Goal: Information Seeking & Learning: Learn about a topic

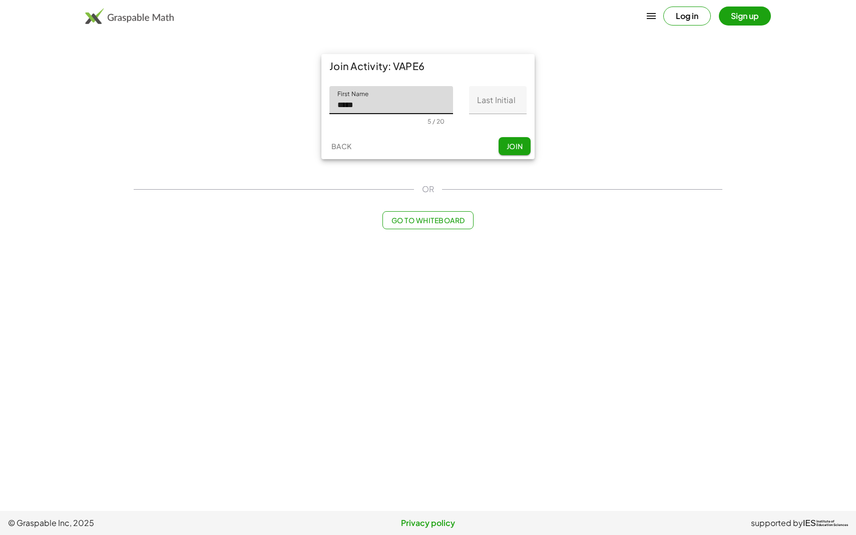
type input "*****"
click at [499, 109] on input "Last Initial" at bounding box center [498, 100] width 58 height 28
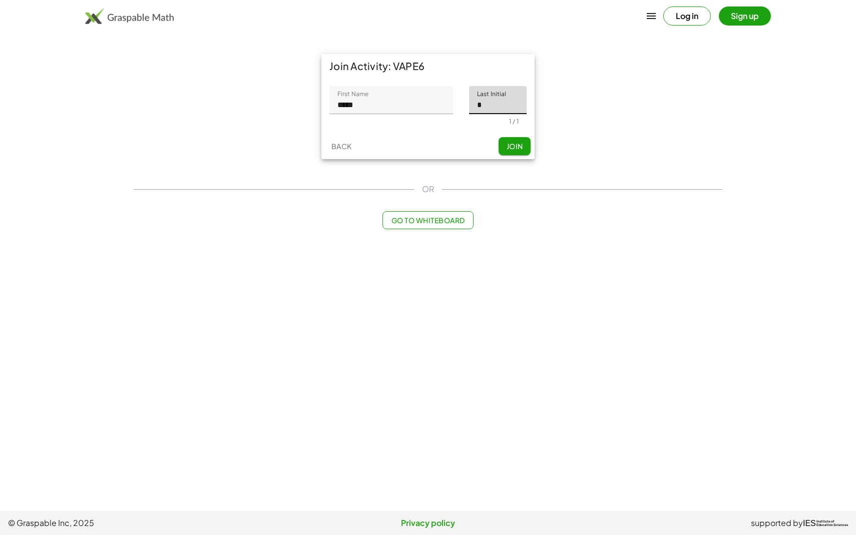
type input "*"
click at [513, 162] on div "Join Activity: VAPE6 First Name First Name ***** 5 / 20 Last Initial Last Initi…" at bounding box center [427, 106] width 225 height 117
click at [513, 152] on button "Join" at bounding box center [515, 146] width 32 height 18
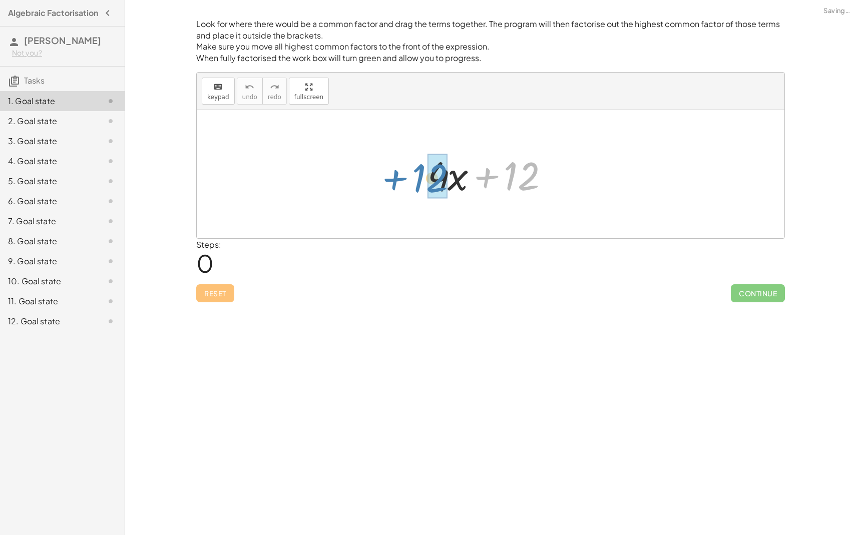
drag, startPoint x: 531, startPoint y: 189, endPoint x: 439, endPoint y: 191, distance: 91.6
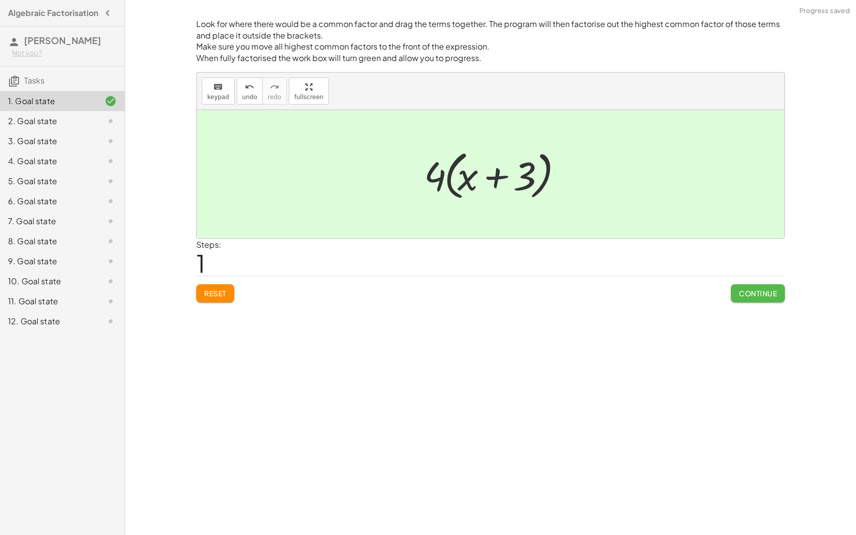
click at [765, 293] on span "Continue" at bounding box center [758, 293] width 38 height 9
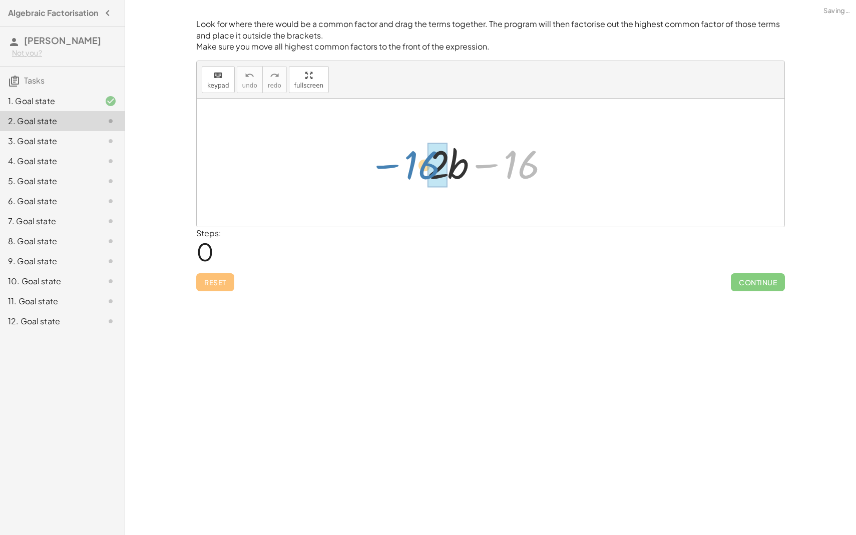
drag, startPoint x: 525, startPoint y: 168, endPoint x: 426, endPoint y: 168, distance: 99.1
click at [426, 168] on div at bounding box center [494, 163] width 144 height 52
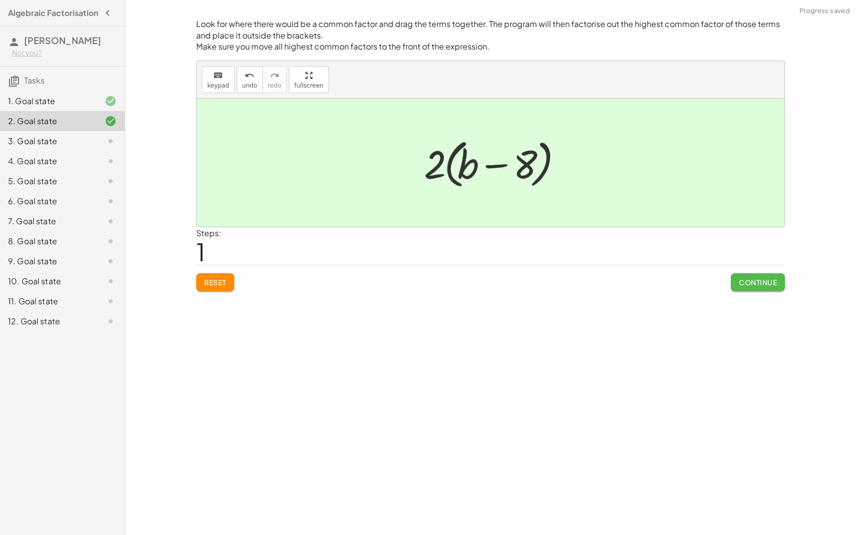
click at [770, 285] on span "Continue" at bounding box center [758, 282] width 38 height 9
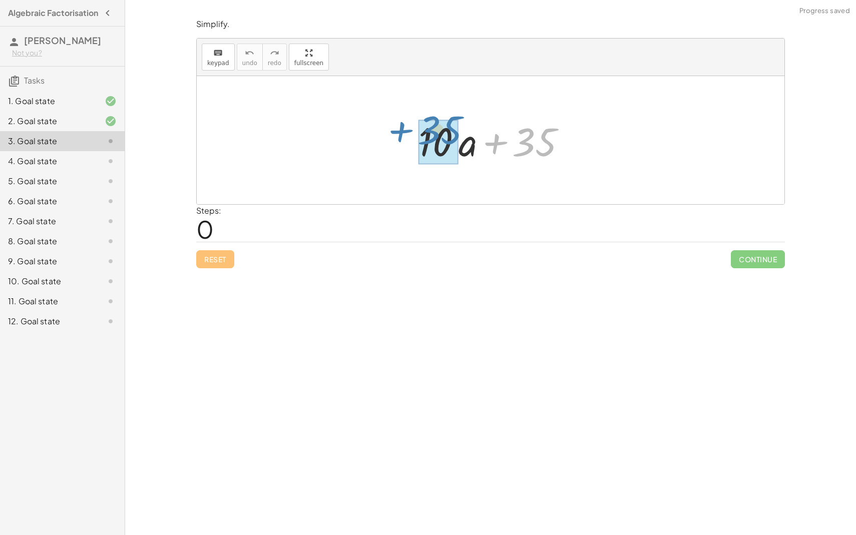
drag, startPoint x: 538, startPoint y: 156, endPoint x: 445, endPoint y: 144, distance: 93.3
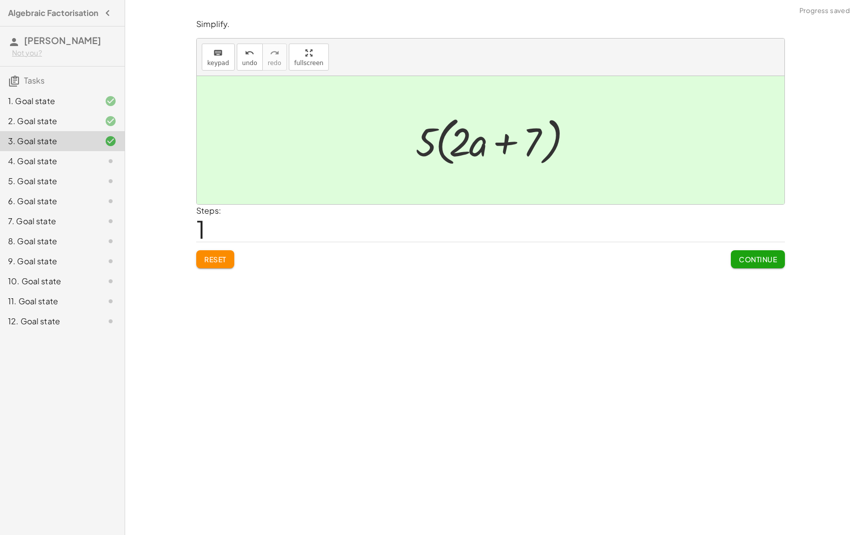
click at [772, 265] on button "Continue" at bounding box center [758, 259] width 54 height 18
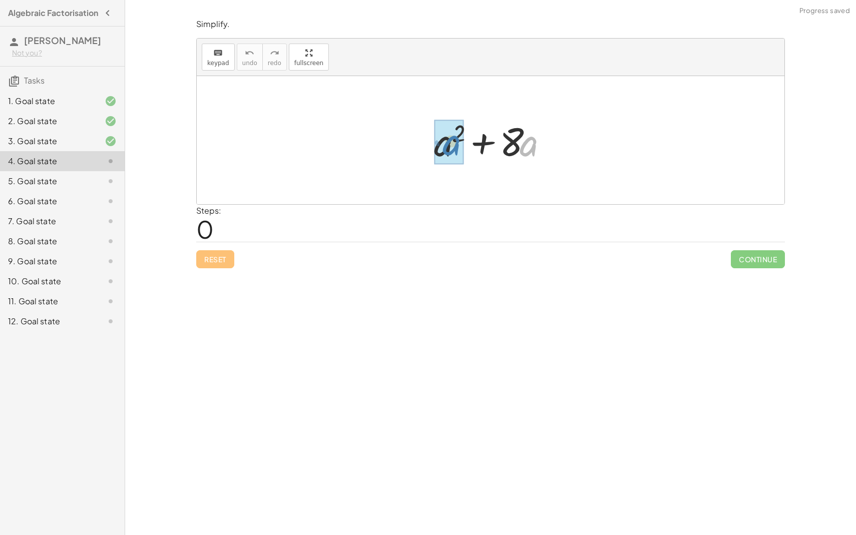
drag, startPoint x: 521, startPoint y: 143, endPoint x: 444, endPoint y: 142, distance: 77.1
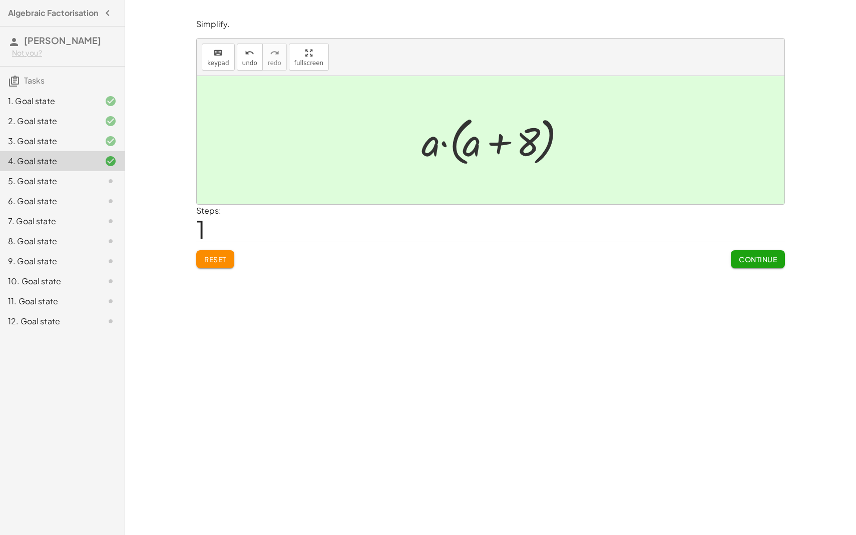
click at [780, 264] on button "Continue" at bounding box center [758, 259] width 54 height 18
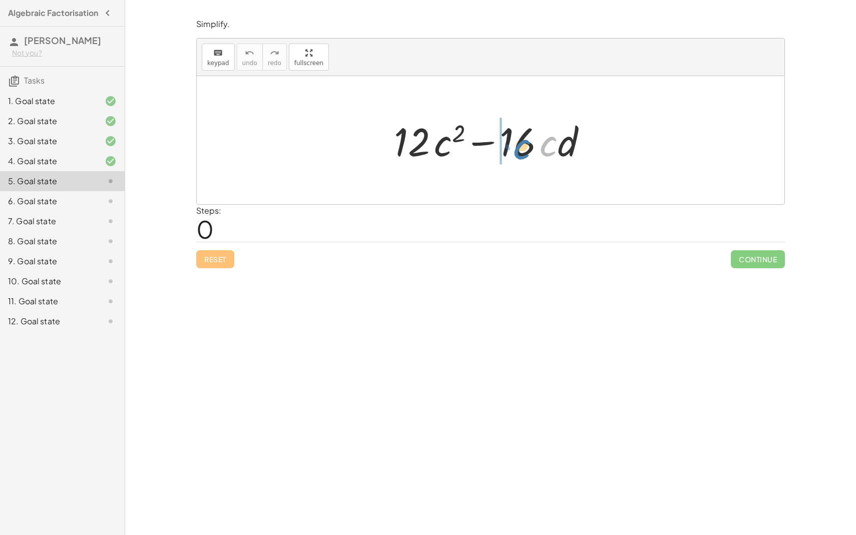
drag, startPoint x: 552, startPoint y: 146, endPoint x: 520, endPoint y: 144, distance: 32.1
click at [520, 144] on div at bounding box center [494, 141] width 211 height 52
drag, startPoint x: 506, startPoint y: 150, endPoint x: 536, endPoint y: 148, distance: 30.1
click at [536, 148] on div at bounding box center [494, 141] width 211 height 52
click at [201, 256] on button "Reset" at bounding box center [215, 259] width 38 height 18
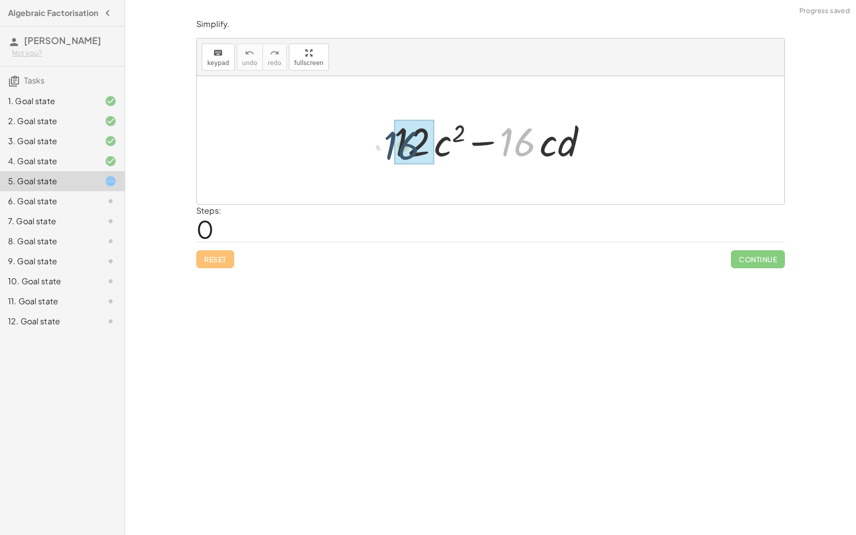
drag, startPoint x: 530, startPoint y: 145, endPoint x: 408, endPoint y: 150, distance: 122.2
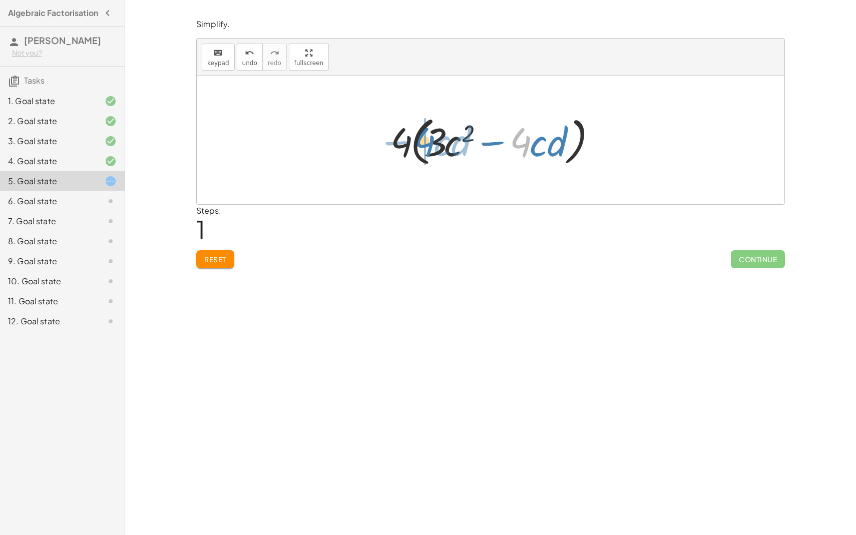
drag, startPoint x: 521, startPoint y: 148, endPoint x: 422, endPoint y: 148, distance: 99.1
click at [422, 147] on div at bounding box center [494, 141] width 218 height 58
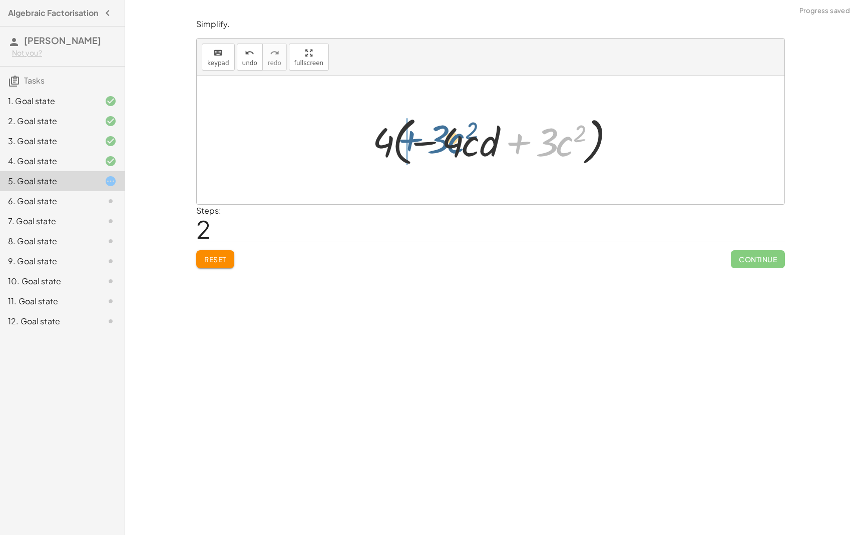
drag, startPoint x: 524, startPoint y: 146, endPoint x: 415, endPoint y: 144, distance: 108.6
click at [415, 144] on div at bounding box center [494, 141] width 254 height 58
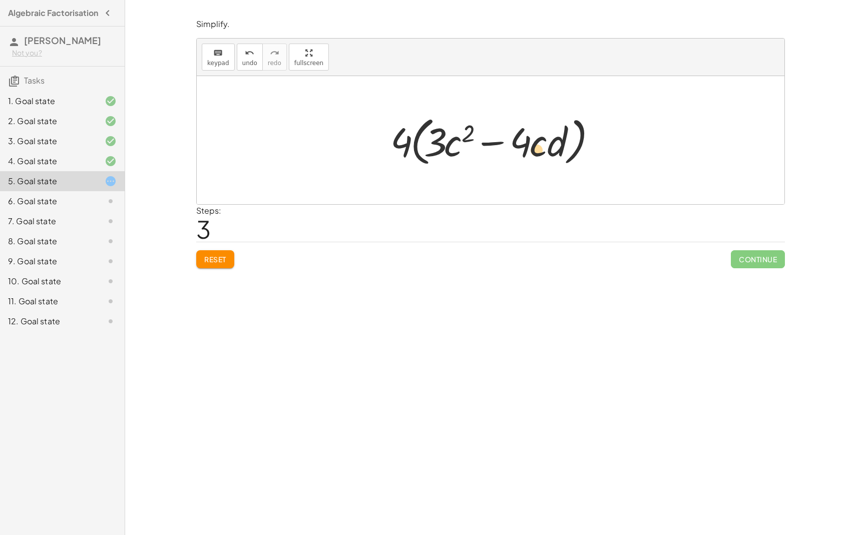
drag, startPoint x: 548, startPoint y: 151, endPoint x: 566, endPoint y: 166, distance: 23.1
click at [565, 166] on div at bounding box center [494, 141] width 218 height 58
drag, startPoint x: 537, startPoint y: 151, endPoint x: 447, endPoint y: 155, distance: 89.7
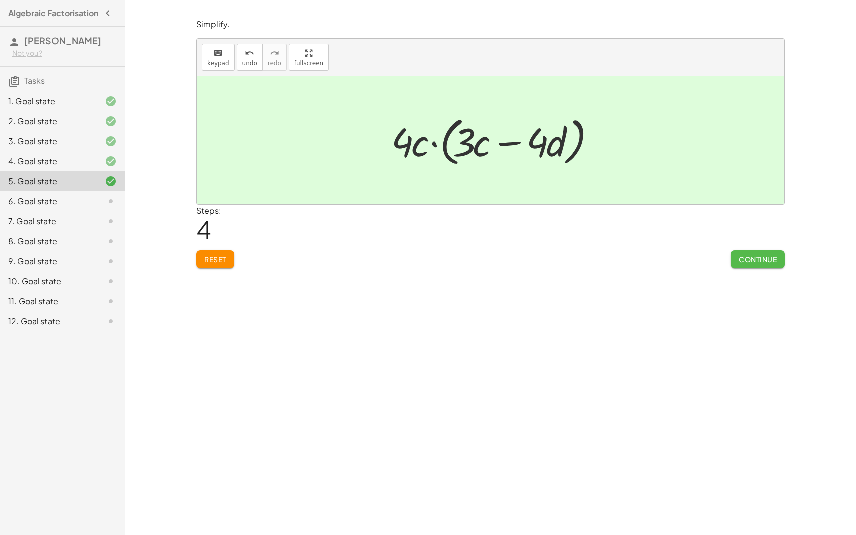
click at [736, 266] on button "Continue" at bounding box center [758, 259] width 54 height 18
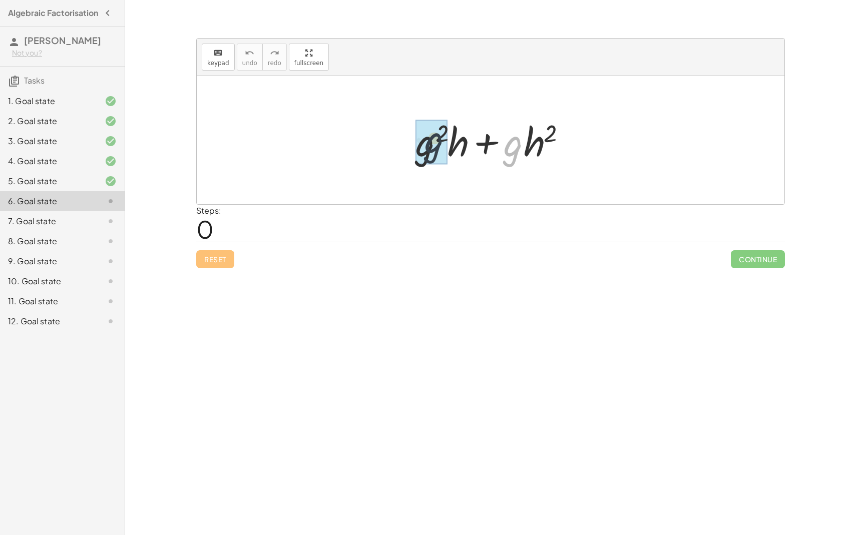
drag, startPoint x: 516, startPoint y: 156, endPoint x: 429, endPoint y: 153, distance: 86.7
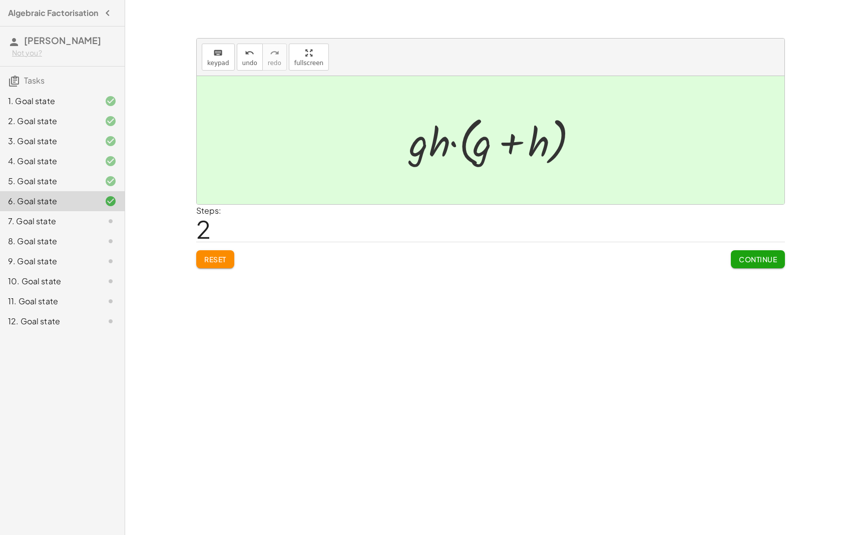
click at [763, 253] on button "Continue" at bounding box center [758, 259] width 54 height 18
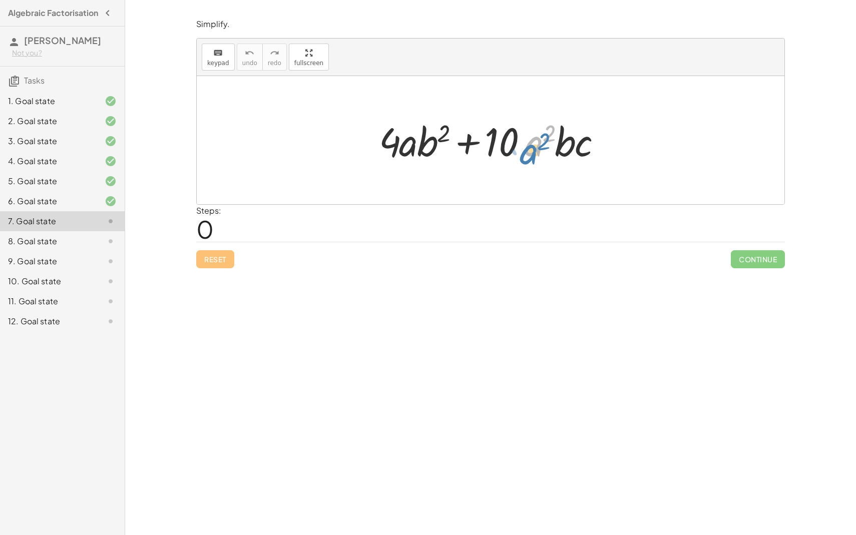
drag, startPoint x: 539, startPoint y: 160, endPoint x: 549, endPoint y: 168, distance: 12.8
click at [549, 168] on div "· a 2 + · 4 · a · b 2 + · 10 · a 2 · b · c" at bounding box center [490, 140] width 253 height 57
drag, startPoint x: 534, startPoint y: 154, endPoint x: 414, endPoint y: 158, distance: 119.7
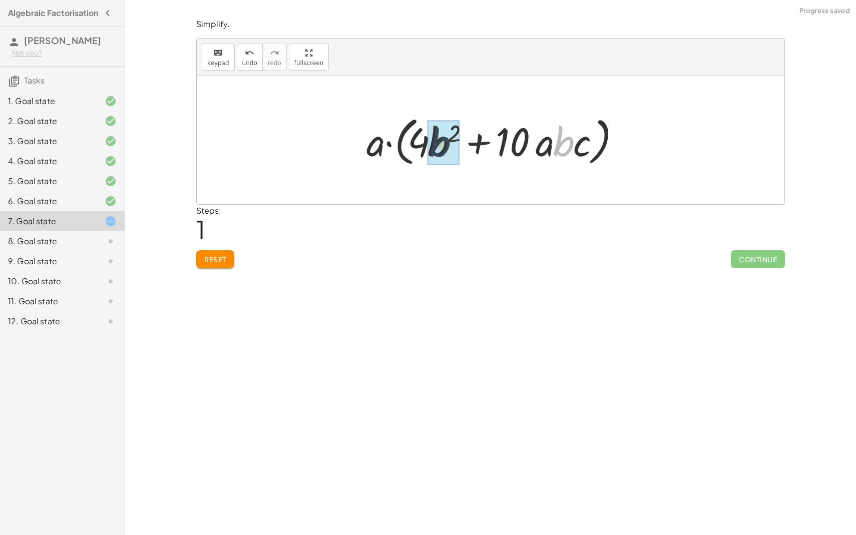
drag, startPoint x: 564, startPoint y: 150, endPoint x: 436, endPoint y: 152, distance: 127.1
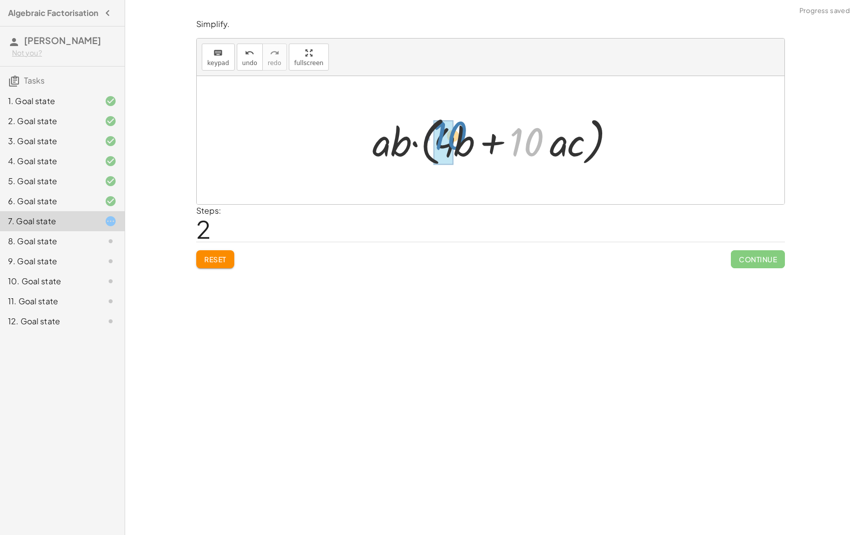
drag, startPoint x: 523, startPoint y: 145, endPoint x: 444, endPoint y: 139, distance: 78.3
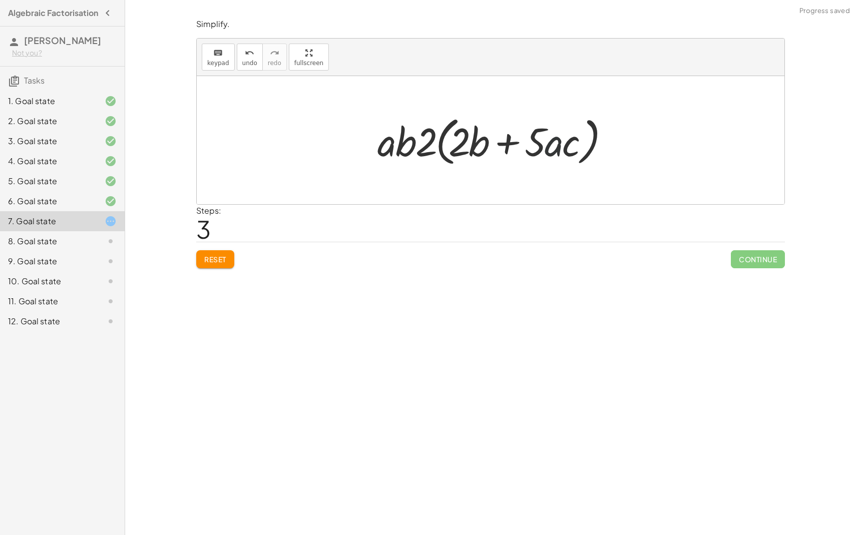
click at [556, 149] on div at bounding box center [494, 141] width 244 height 58
drag, startPoint x: 559, startPoint y: 149, endPoint x: 393, endPoint y: 155, distance: 166.3
click at [393, 155] on div at bounding box center [494, 141] width 244 height 58
drag, startPoint x: 387, startPoint y: 153, endPoint x: 560, endPoint y: 157, distance: 173.2
click at [561, 156] on div at bounding box center [494, 141] width 244 height 58
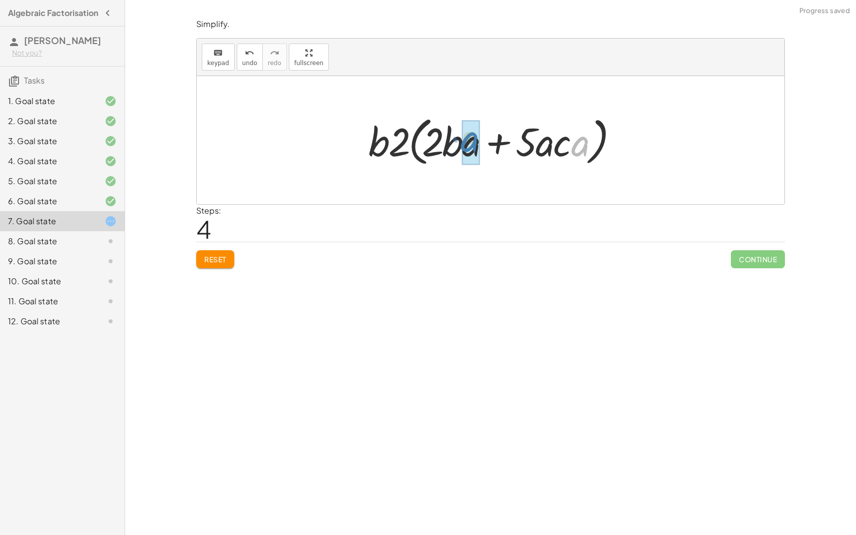
drag, startPoint x: 579, startPoint y: 147, endPoint x: 468, endPoint y: 142, distance: 111.2
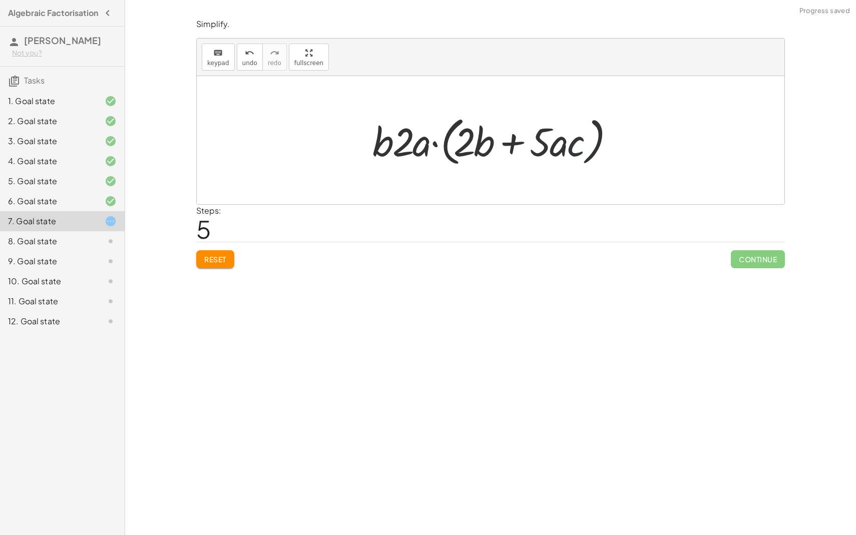
click at [575, 151] on div at bounding box center [494, 141] width 254 height 58
drag, startPoint x: 573, startPoint y: 151, endPoint x: 472, endPoint y: 155, distance: 101.2
click at [472, 154] on div at bounding box center [494, 141] width 254 height 58
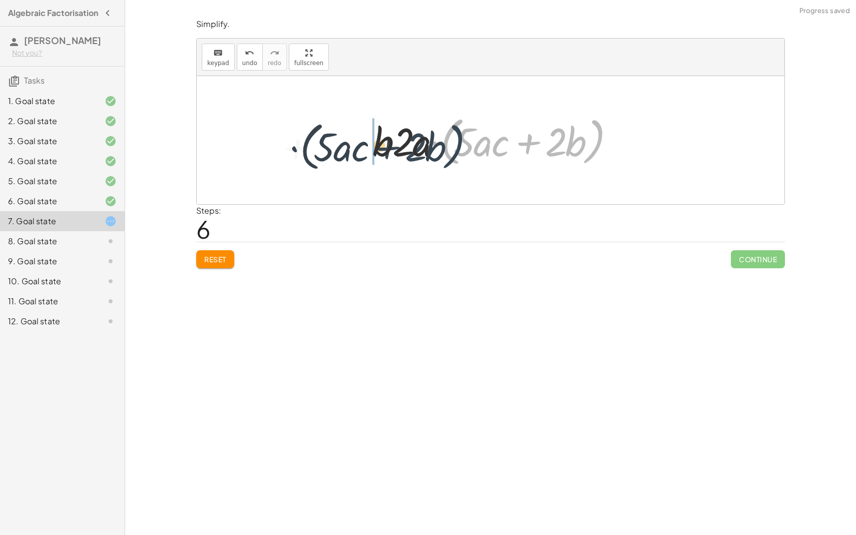
drag, startPoint x: 586, startPoint y: 140, endPoint x: 437, endPoint y: 146, distance: 148.8
click at [438, 146] on div at bounding box center [494, 141] width 254 height 58
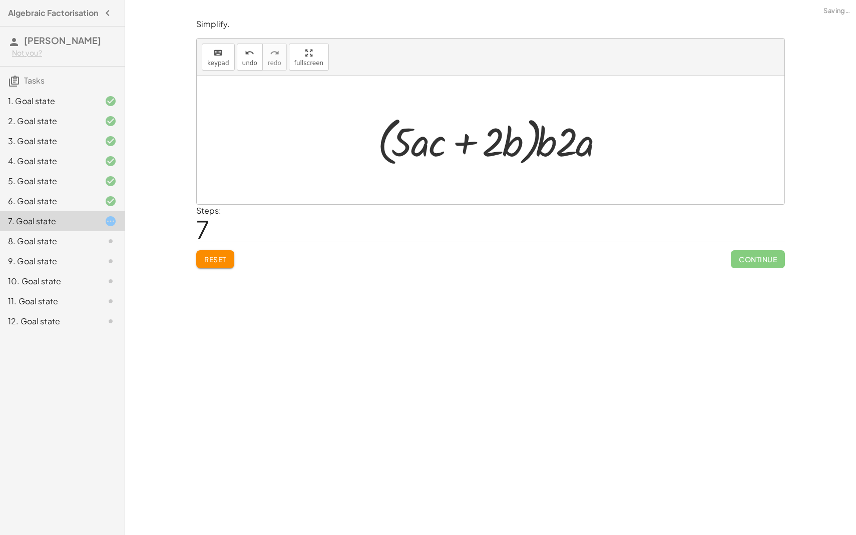
click at [220, 260] on span "Reset" at bounding box center [215, 259] width 22 height 9
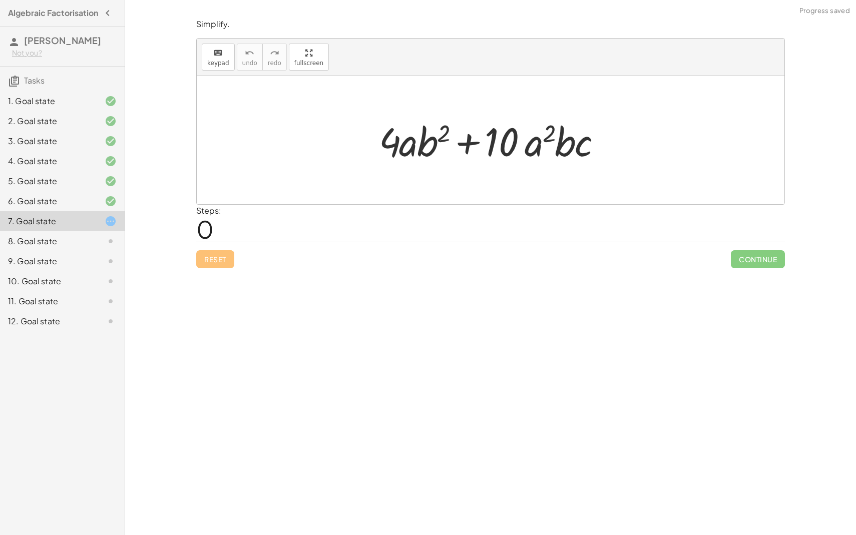
click at [479, 146] on div at bounding box center [494, 141] width 241 height 52
click at [493, 144] on div at bounding box center [494, 141] width 241 height 52
drag, startPoint x: 493, startPoint y: 144, endPoint x: 372, endPoint y: 151, distance: 120.3
click at [372, 151] on div "· 10 + · a 2 · b · c + · 4 · a · b 2 + · 10 · a 2 · b · c" at bounding box center [490, 140] width 253 height 57
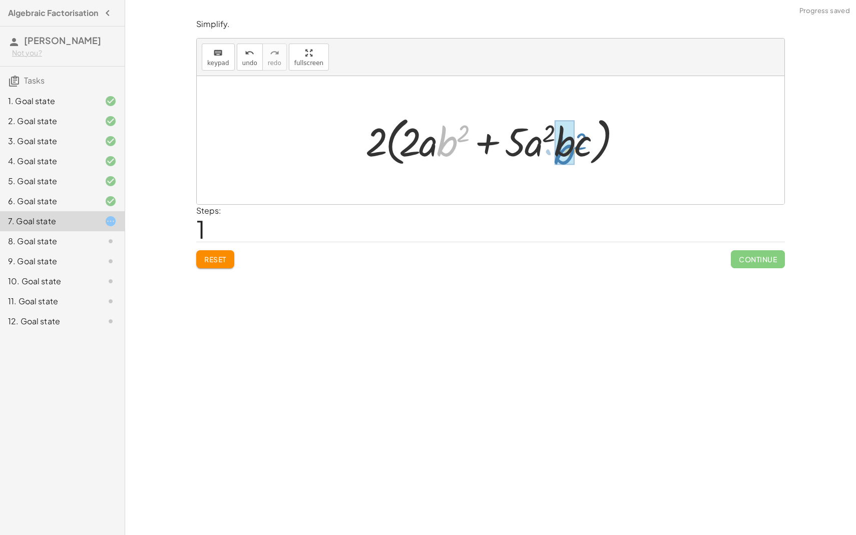
drag, startPoint x: 450, startPoint y: 147, endPoint x: 566, endPoint y: 156, distance: 115.4
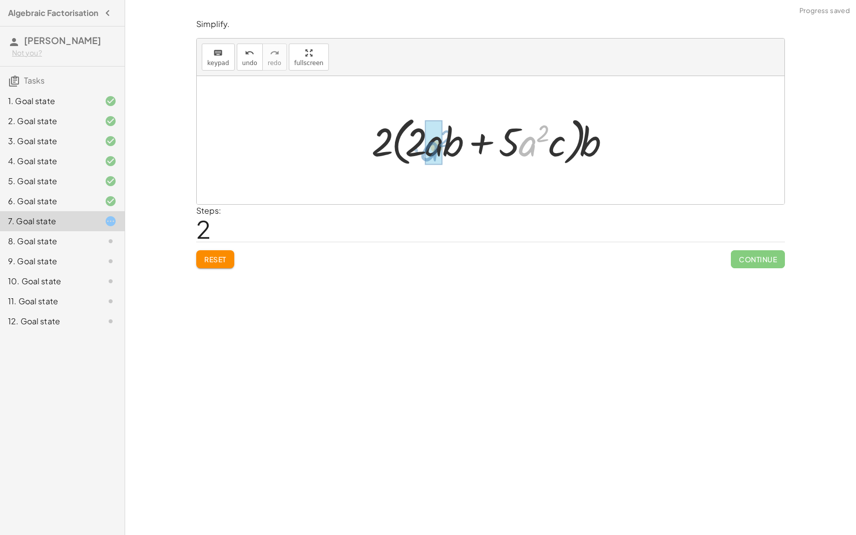
drag, startPoint x: 525, startPoint y: 150, endPoint x: 424, endPoint y: 156, distance: 100.8
click at [424, 156] on div at bounding box center [494, 141] width 256 height 58
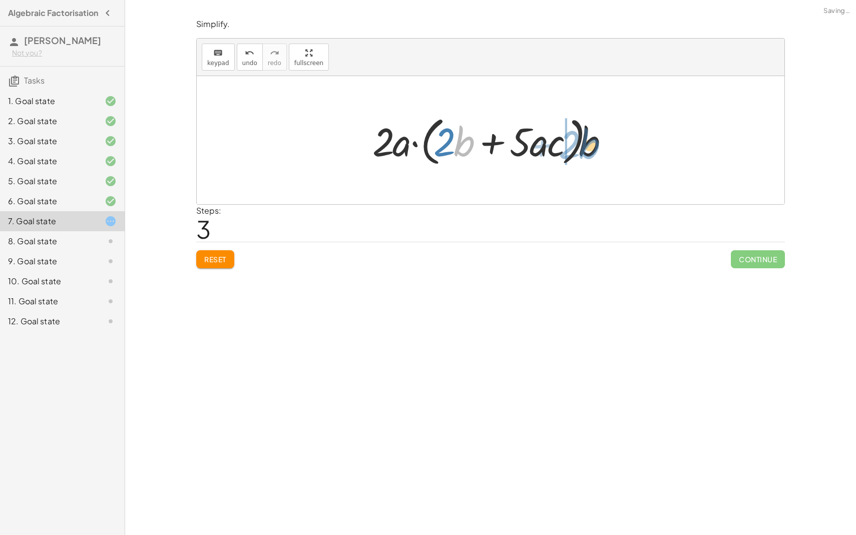
drag, startPoint x: 462, startPoint y: 140, endPoint x: 587, endPoint y: 142, distance: 124.7
click at [587, 142] on div at bounding box center [494, 141] width 254 height 58
drag, startPoint x: 589, startPoint y: 147, endPoint x: 545, endPoint y: 151, distance: 44.7
click at [545, 151] on div at bounding box center [494, 141] width 254 height 58
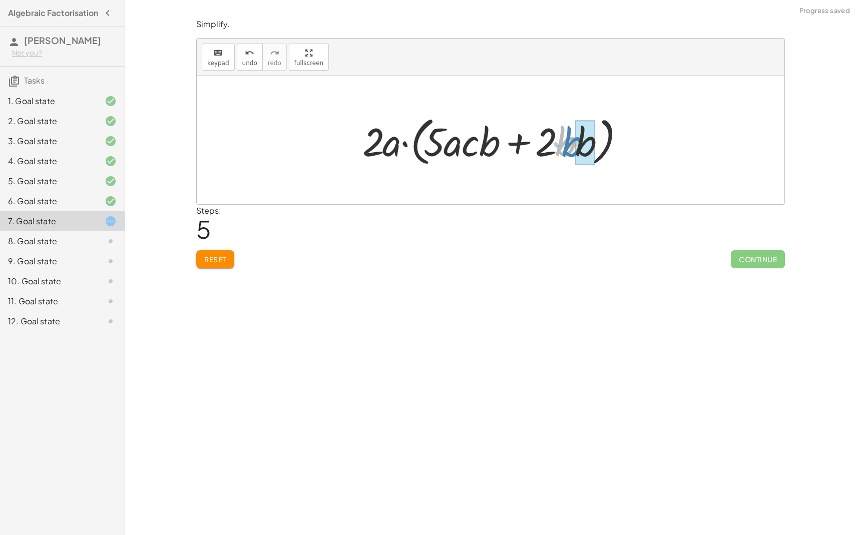
click at [573, 142] on div at bounding box center [494, 141] width 274 height 58
click at [497, 145] on div at bounding box center [494, 141] width 274 height 58
click at [206, 255] on span "Reset" at bounding box center [215, 259] width 22 height 9
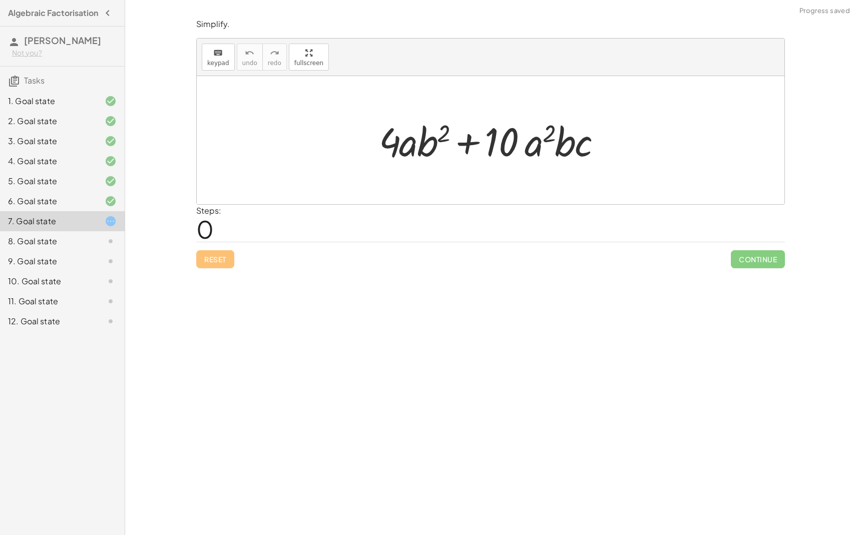
click at [420, 148] on div at bounding box center [494, 141] width 241 height 52
drag, startPoint x: 391, startPoint y: 147, endPoint x: 520, endPoint y: 157, distance: 129.0
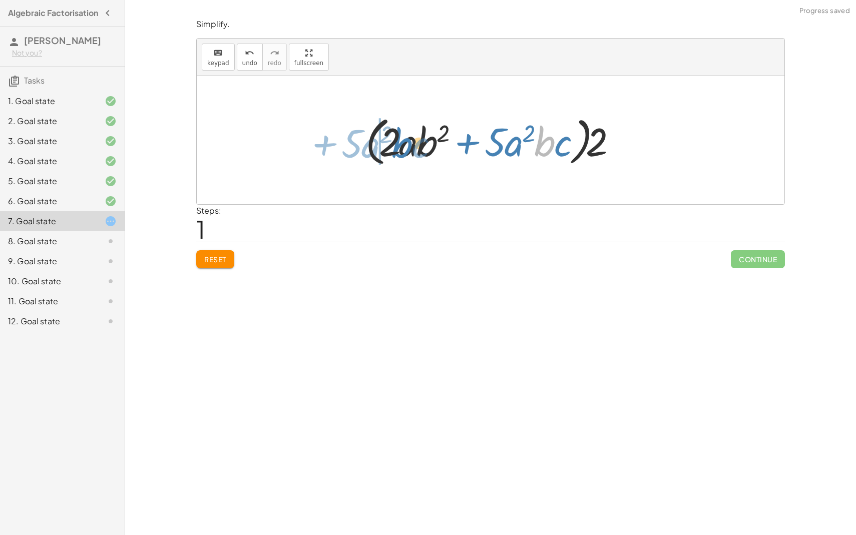
drag, startPoint x: 538, startPoint y: 140, endPoint x: 380, endPoint y: 143, distance: 158.2
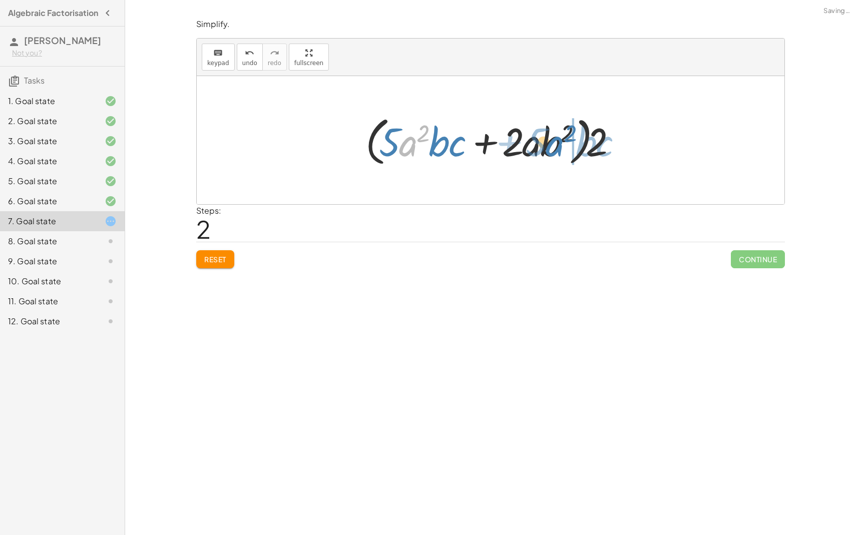
drag, startPoint x: 413, startPoint y: 126, endPoint x: 574, endPoint y: 125, distance: 161.2
click at [574, 125] on div at bounding box center [494, 141] width 268 height 58
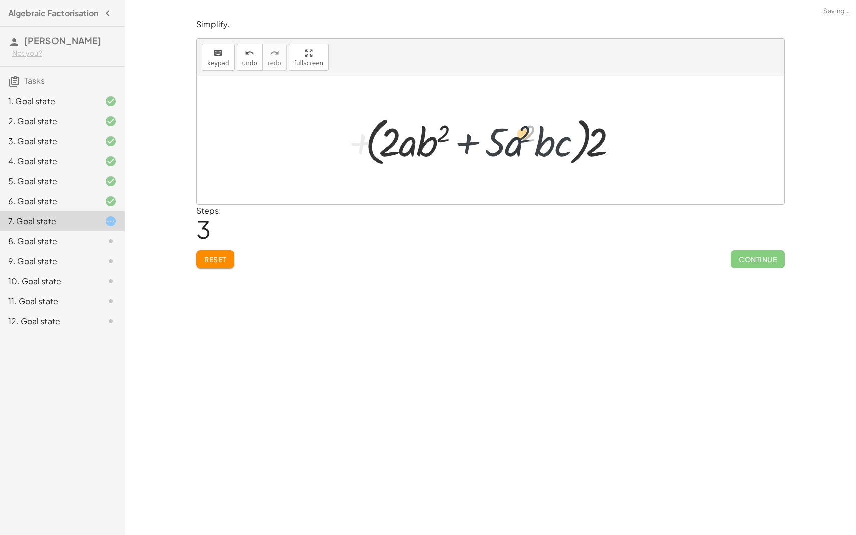
drag, startPoint x: 527, startPoint y: 126, endPoint x: 393, endPoint y: 141, distance: 134.5
click at [393, 140] on div at bounding box center [494, 141] width 268 height 58
drag, startPoint x: 393, startPoint y: 141, endPoint x: 514, endPoint y: 155, distance: 120.9
click at [520, 148] on div at bounding box center [494, 141] width 268 height 58
drag, startPoint x: 514, startPoint y: 155, endPoint x: 404, endPoint y: 157, distance: 109.6
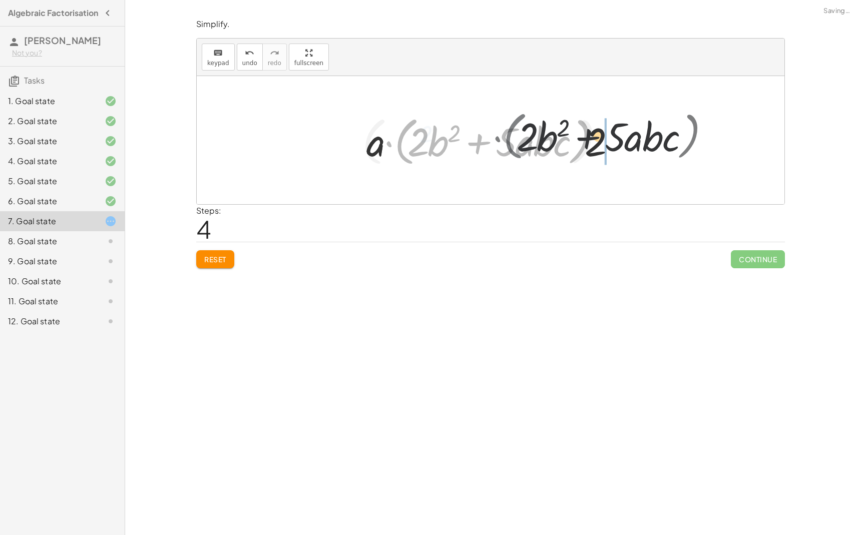
drag, startPoint x: 404, startPoint y: 157, endPoint x: 531, endPoint y: 151, distance: 126.8
click at [531, 151] on div at bounding box center [494, 141] width 266 height 58
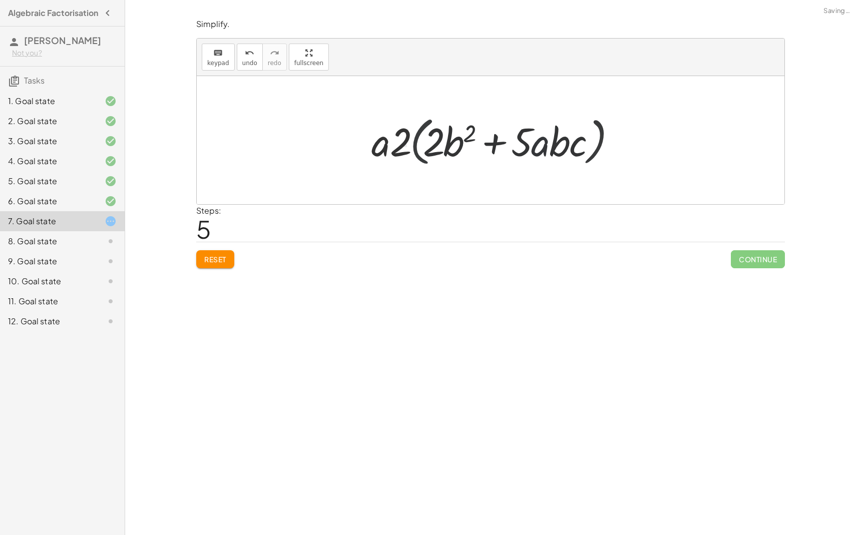
drag, startPoint x: 531, startPoint y: 151, endPoint x: 300, endPoint y: 152, distance: 230.8
click at [299, 151] on div "+ · 4 · a · b 2 + · 10 · a 2 · b · c + · 2 · 2 · a · b 2 + · 2 · 5 · a 2 · b · …" at bounding box center [491, 140] width 588 height 128
drag, startPoint x: 354, startPoint y: 143, endPoint x: 581, endPoint y: 144, distance: 227.2
click at [581, 144] on div "+ · 4 · a · b 2 + · 10 · a 2 · b · c + · 2 · 2 · a · b 2 + · 2 · 5 · a 2 · b · …" at bounding box center [491, 140] width 588 height 128
drag, startPoint x: 581, startPoint y: 144, endPoint x: 720, endPoint y: 146, distance: 139.2
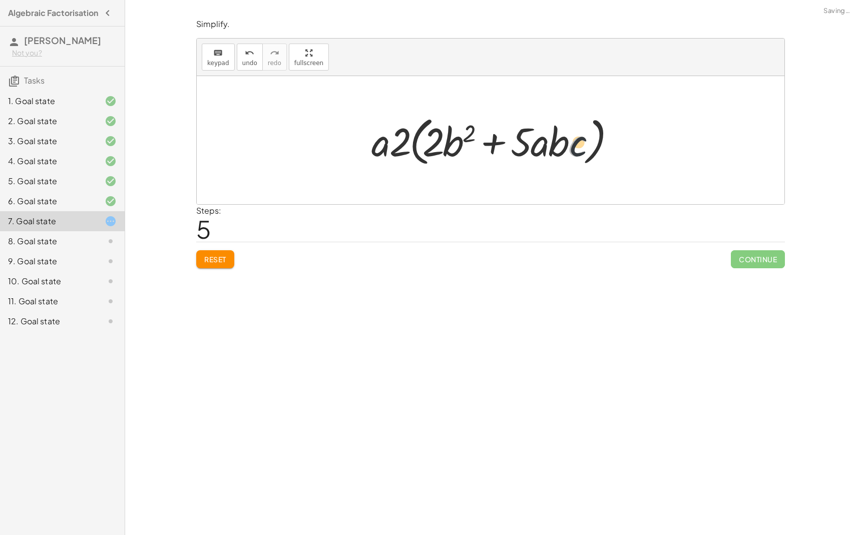
click at [718, 144] on div "+ · 4 · a · b 2 + · 10 · a 2 · b · c + · 2 · 2 · a · b 2 + · 2 · 5 · a 2 · b · …" at bounding box center [491, 140] width 588 height 128
drag, startPoint x: 590, startPoint y: 158, endPoint x: 415, endPoint y: 185, distance: 176.3
click at [415, 185] on div "+ · 4 · a · b 2 + · 10 · a 2 · b · c + · 2 · 2 · a · b 2 + · 2 · 5 · a 2 · b · …" at bounding box center [491, 140] width 588 height 128
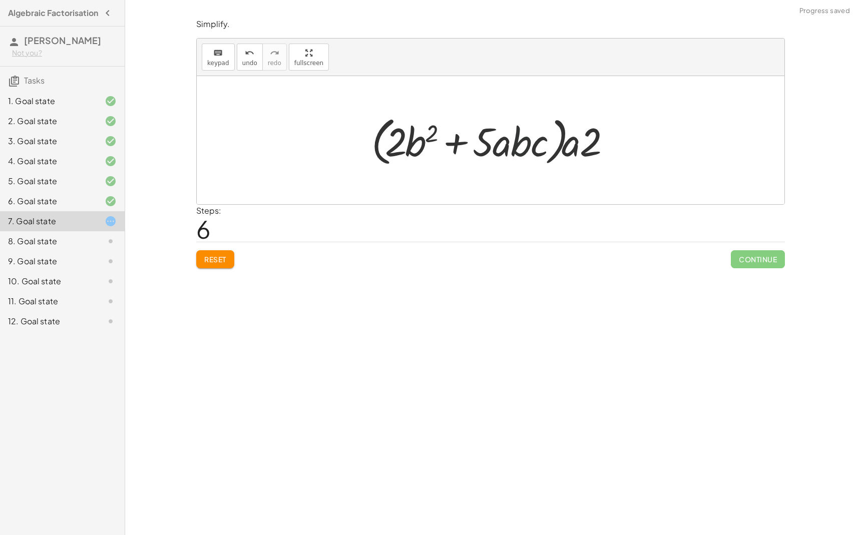
drag, startPoint x: 516, startPoint y: 142, endPoint x: 661, endPoint y: 142, distance: 145.2
click at [661, 142] on div "+ · 4 · a · b 2 + · 10 · a 2 · b · c + · 2 · 2 · a · b 2 + · 2 · 5 · a 2 · b · …" at bounding box center [491, 140] width 588 height 128
drag, startPoint x: 602, startPoint y: 150, endPoint x: 469, endPoint y: 153, distance: 133.2
click at [468, 152] on div at bounding box center [494, 141] width 256 height 58
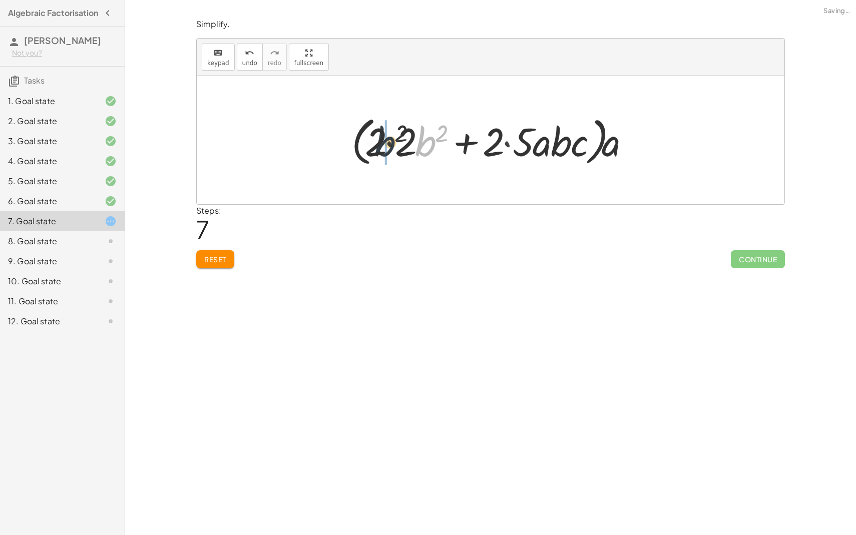
drag, startPoint x: 424, startPoint y: 151, endPoint x: 376, endPoint y: 153, distance: 48.6
click at [377, 152] on div at bounding box center [494, 141] width 296 height 58
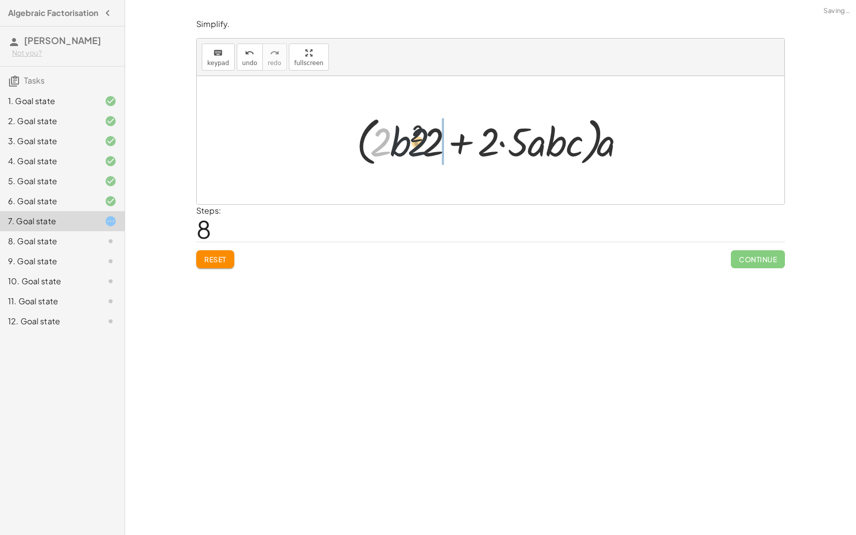
drag, startPoint x: 376, startPoint y: 153, endPoint x: 476, endPoint y: 153, distance: 99.6
click at [476, 153] on div at bounding box center [494, 141] width 286 height 58
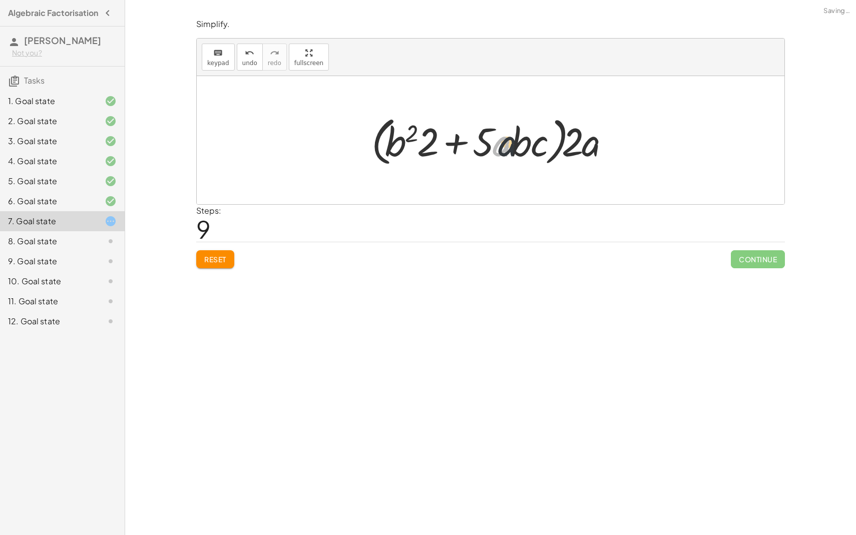
drag, startPoint x: 495, startPoint y: 149, endPoint x: 576, endPoint y: 146, distance: 81.1
click at [576, 146] on div at bounding box center [494, 141] width 256 height 58
drag, startPoint x: 545, startPoint y: 145, endPoint x: 461, endPoint y: 145, distance: 83.6
click at [462, 144] on div at bounding box center [494, 141] width 256 height 58
drag, startPoint x: 442, startPoint y: 145, endPoint x: 381, endPoint y: 148, distance: 61.1
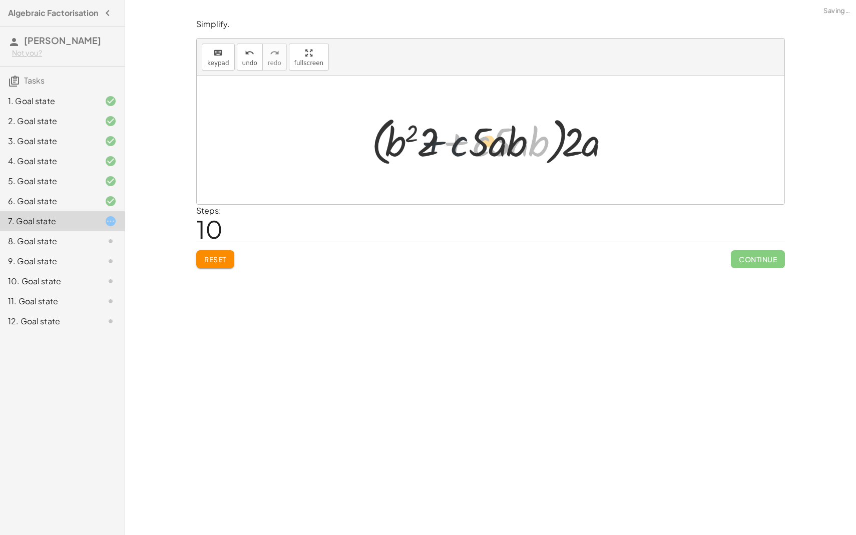
click at [381, 147] on div at bounding box center [494, 141] width 256 height 58
drag, startPoint x: 347, startPoint y: 143, endPoint x: 383, endPoint y: 143, distance: 36.0
click at [380, 143] on div "+ · 4 · a · b 2 + · 10 · a 2 · b · c + · 2 · 2 · a · b 2 + · 2 · 5 · a 2 · b · …" at bounding box center [491, 140] width 588 height 128
click at [215, 258] on span "Reset" at bounding box center [215, 259] width 22 height 9
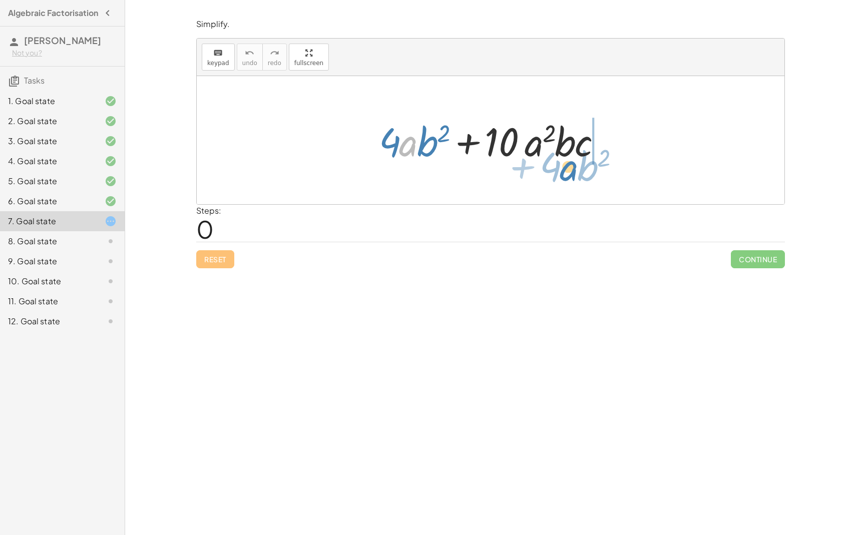
drag, startPoint x: 399, startPoint y: 147, endPoint x: 534, endPoint y: 142, distance: 134.2
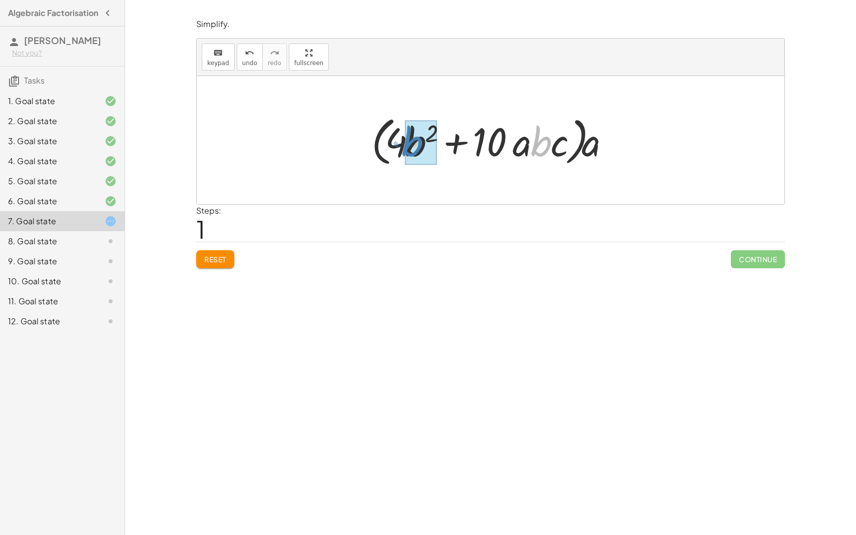
drag, startPoint x: 545, startPoint y: 147, endPoint x: 425, endPoint y: 147, distance: 119.6
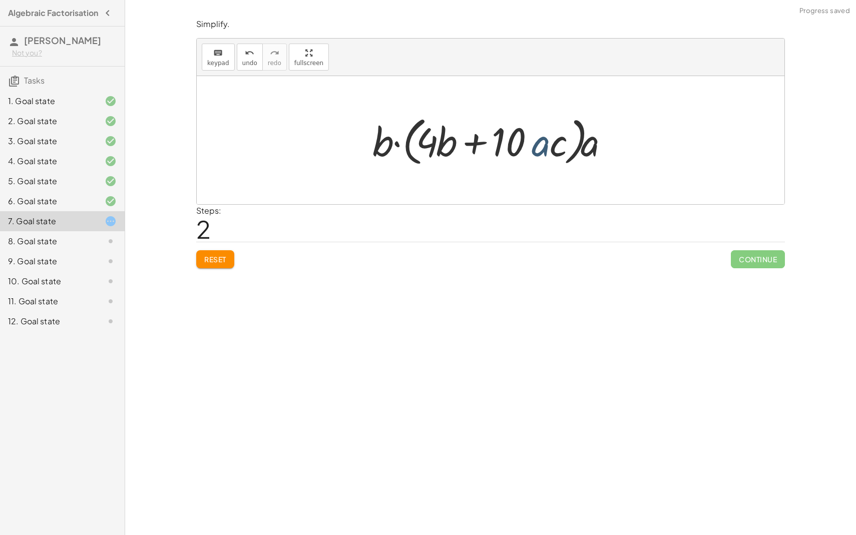
click at [540, 154] on div at bounding box center [494, 141] width 254 height 58
drag, startPoint x: 500, startPoint y: 144, endPoint x: 419, endPoint y: 148, distance: 80.7
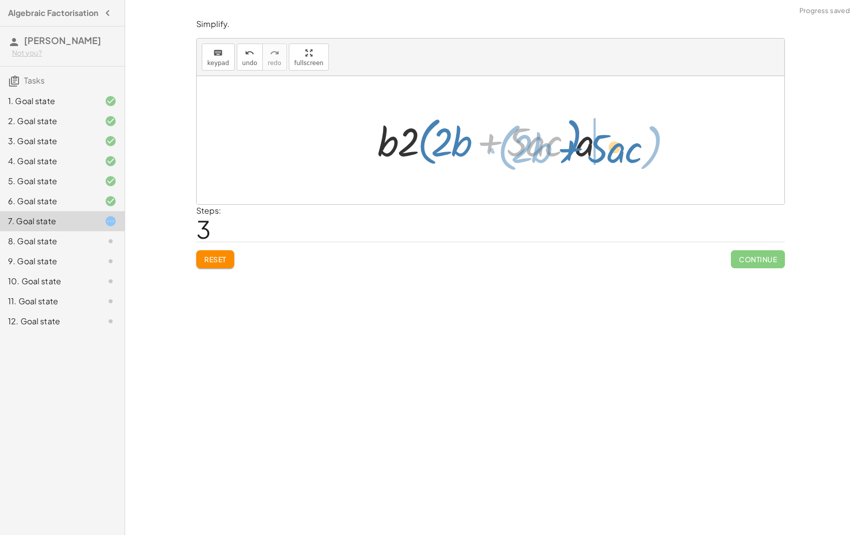
drag, startPoint x: 475, startPoint y: 155, endPoint x: 556, endPoint y: 162, distance: 80.9
click at [556, 162] on div at bounding box center [494, 141] width 244 height 58
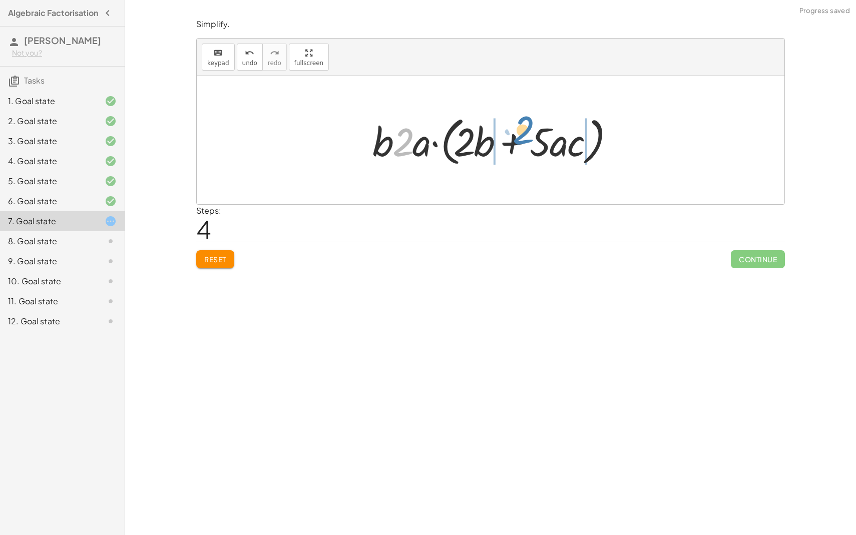
drag, startPoint x: 401, startPoint y: 149, endPoint x: 521, endPoint y: 137, distance: 119.8
click at [521, 137] on div at bounding box center [494, 141] width 254 height 58
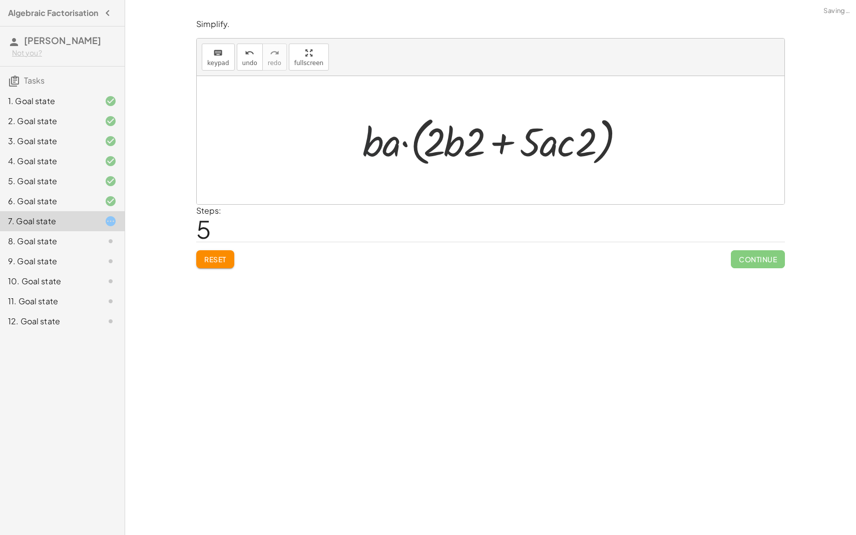
drag, startPoint x: 378, startPoint y: 150, endPoint x: 499, endPoint y: 131, distance: 121.6
click at [499, 131] on div at bounding box center [494, 141] width 274 height 58
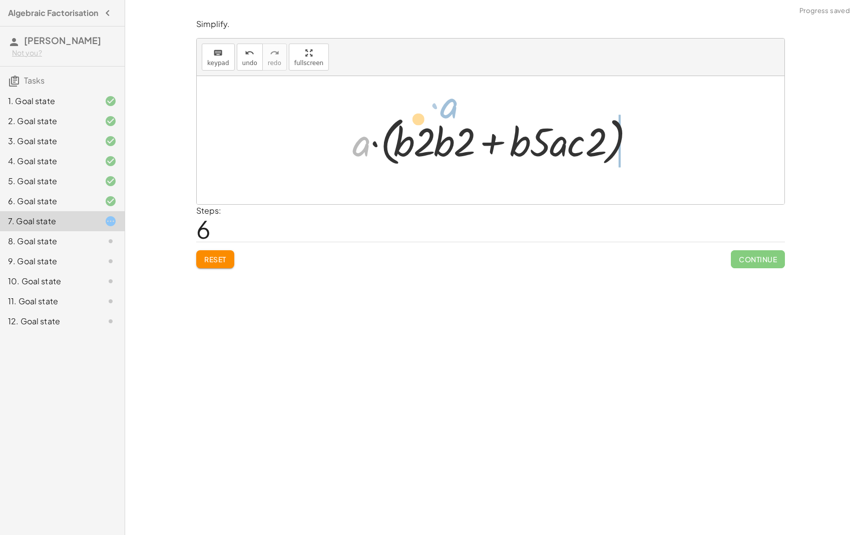
drag, startPoint x: 354, startPoint y: 160, endPoint x: 459, endPoint y: 114, distance: 114.3
click at [459, 114] on div at bounding box center [494, 141] width 294 height 58
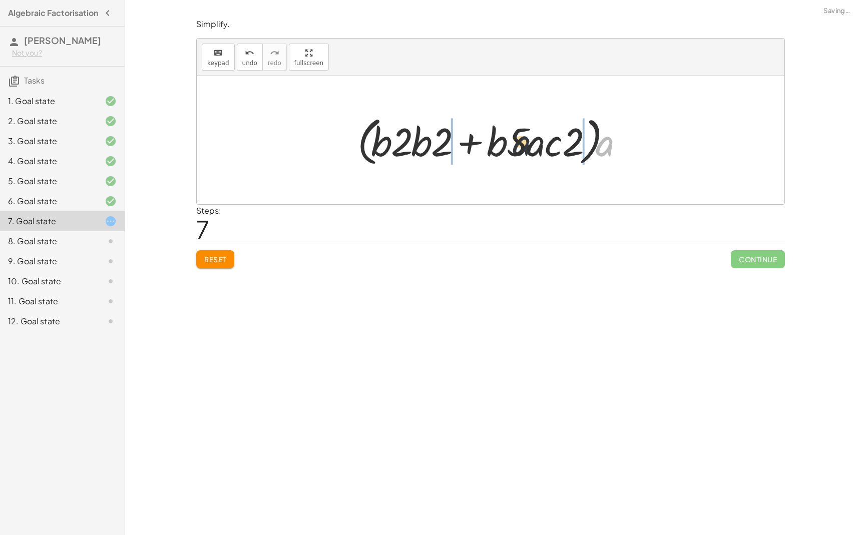
drag, startPoint x: 605, startPoint y: 146, endPoint x: 514, endPoint y: 146, distance: 91.1
click at [514, 146] on div at bounding box center [494, 141] width 284 height 58
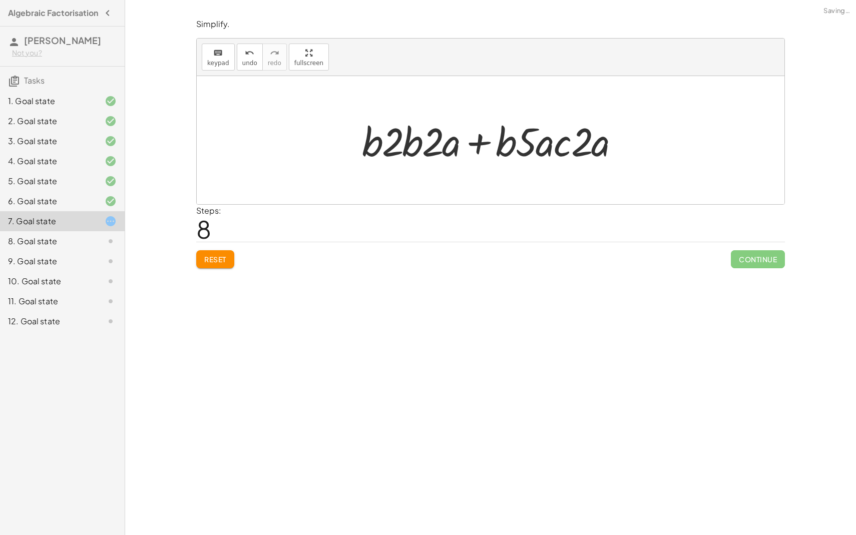
click at [464, 158] on div at bounding box center [494, 141] width 275 height 52
click at [451, 151] on div at bounding box center [494, 141] width 275 height 52
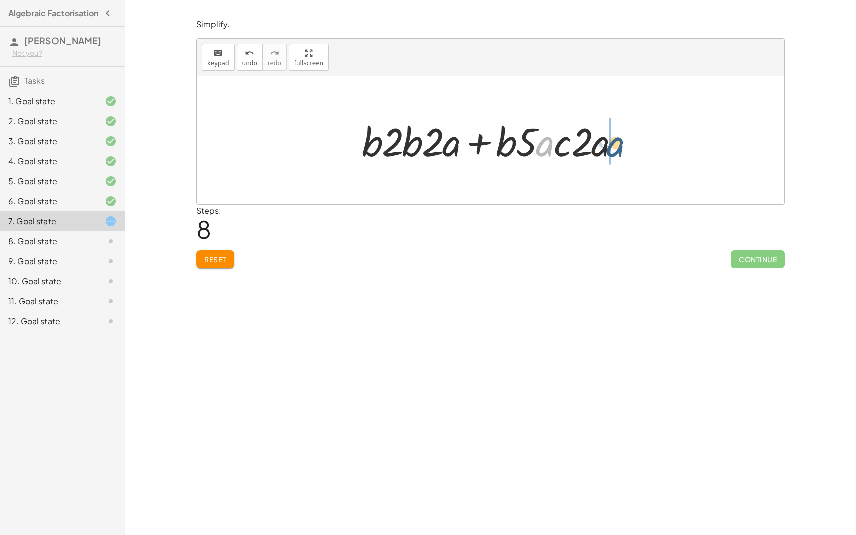
drag, startPoint x: 549, startPoint y: 150, endPoint x: 619, endPoint y: 151, distance: 70.6
click at [619, 151] on div at bounding box center [494, 141] width 275 height 52
drag, startPoint x: 593, startPoint y: 151, endPoint x: 586, endPoint y: 151, distance: 7.0
click at [478, 151] on div at bounding box center [494, 141] width 269 height 52
click at [420, 159] on div at bounding box center [494, 141] width 269 height 52
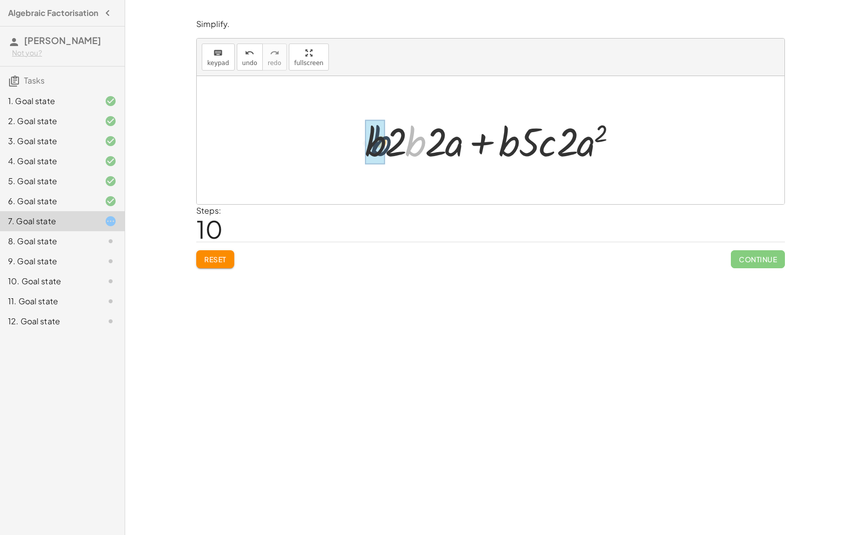
drag, startPoint x: 418, startPoint y: 157, endPoint x: 375, endPoint y: 155, distance: 43.1
drag, startPoint x: 502, startPoint y: 146, endPoint x: 361, endPoint y: 146, distance: 141.2
click at [361, 146] on div at bounding box center [494, 141] width 271 height 52
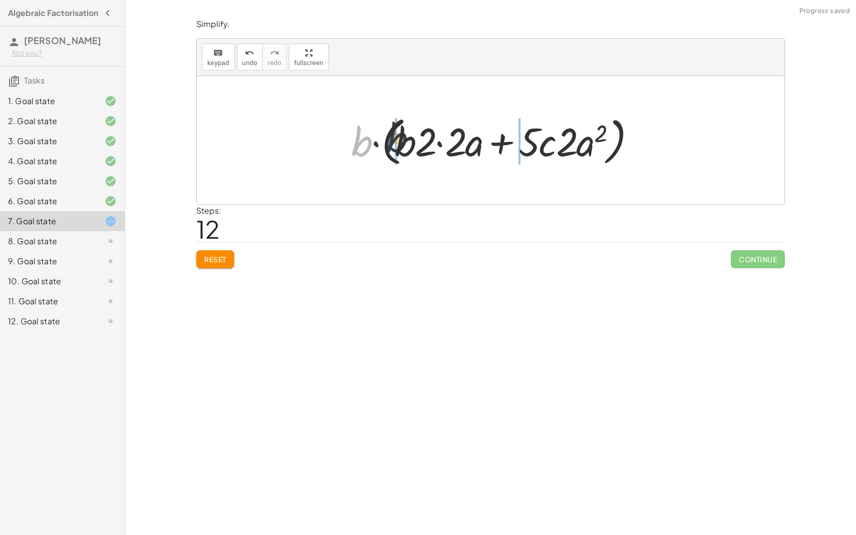
drag, startPoint x: 364, startPoint y: 158, endPoint x: 412, endPoint y: 152, distance: 47.9
click at [412, 152] on div at bounding box center [494, 141] width 296 height 58
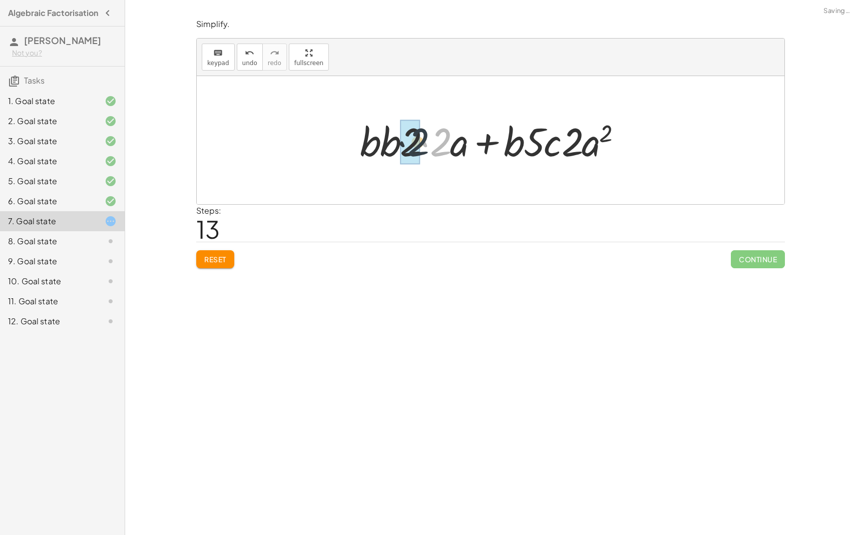
drag, startPoint x: 442, startPoint y: 148, endPoint x: 418, endPoint y: 148, distance: 24.0
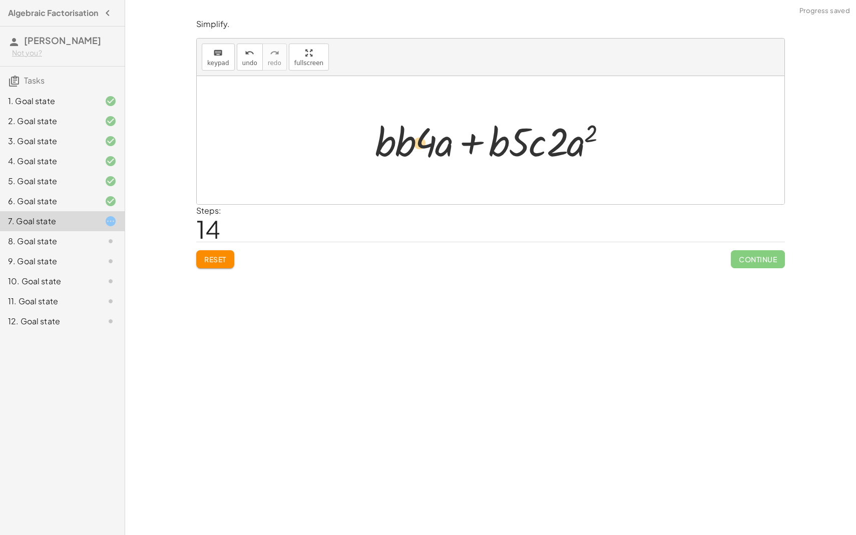
drag, startPoint x: 511, startPoint y: 155, endPoint x: 412, endPoint y: 158, distance: 99.2
click at [411, 157] on div at bounding box center [494, 141] width 249 height 52
drag, startPoint x: 559, startPoint y: 157, endPoint x: 433, endPoint y: 162, distance: 125.8
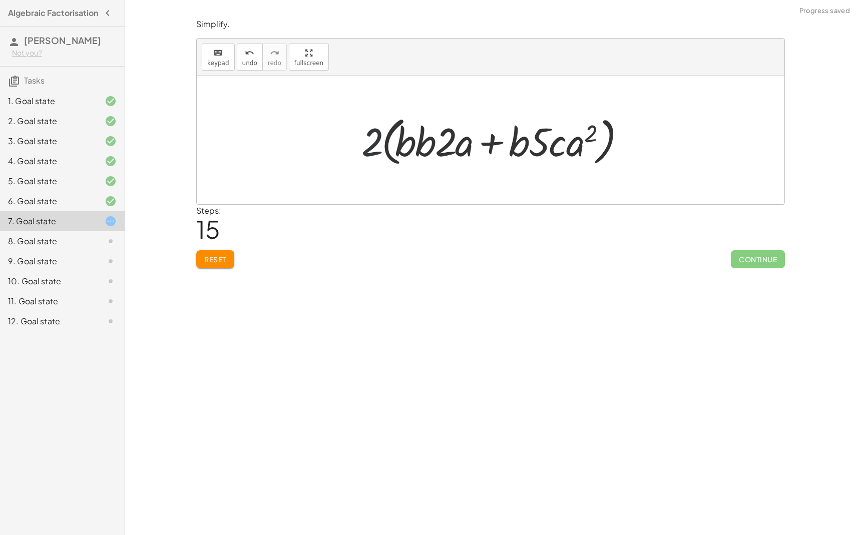
drag, startPoint x: 373, startPoint y: 153, endPoint x: 457, endPoint y: 152, distance: 83.6
click at [457, 152] on div at bounding box center [494, 141] width 276 height 58
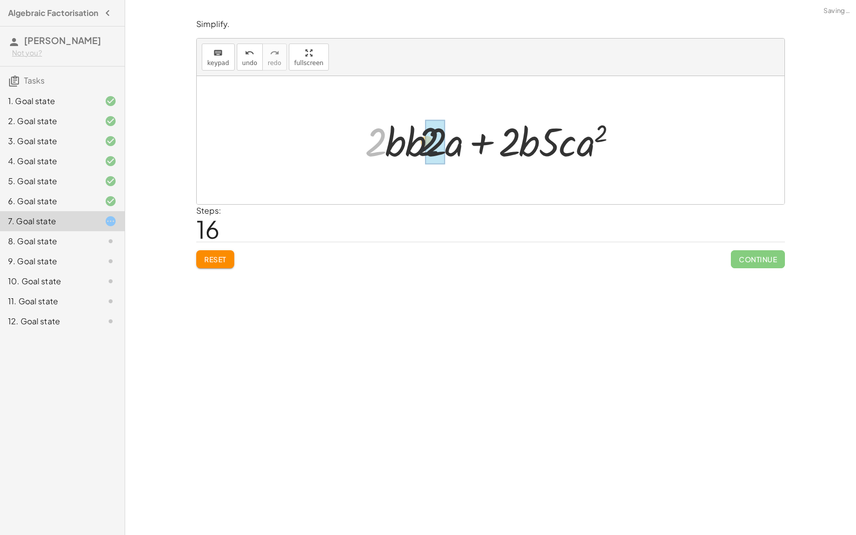
drag, startPoint x: 377, startPoint y: 152, endPoint x: 444, endPoint y: 152, distance: 67.1
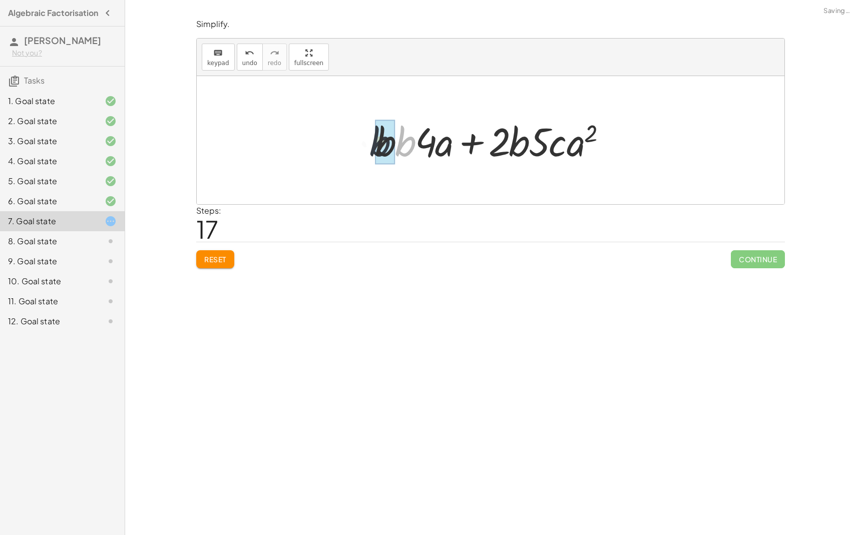
drag, startPoint x: 403, startPoint y: 151, endPoint x: 375, endPoint y: 151, distance: 28.0
drag, startPoint x: 556, startPoint y: 149, endPoint x: 468, endPoint y: 151, distance: 88.6
click at [468, 151] on div at bounding box center [494, 141] width 241 height 52
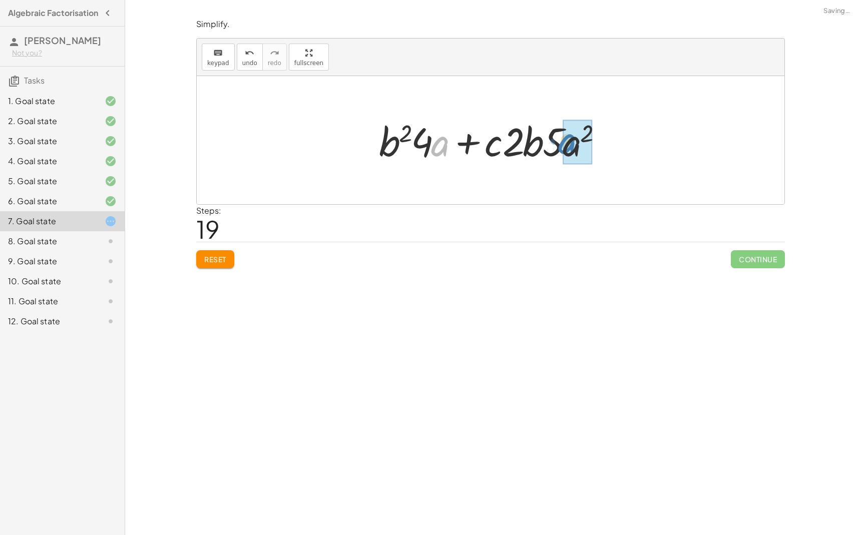
drag, startPoint x: 439, startPoint y: 149, endPoint x: 565, endPoint y: 148, distance: 125.6
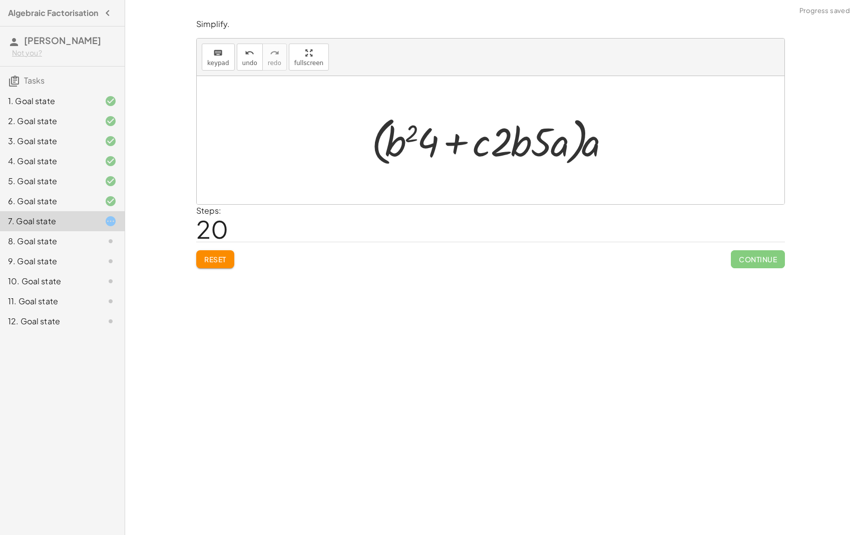
click at [226, 259] on span "Reset" at bounding box center [215, 259] width 22 height 9
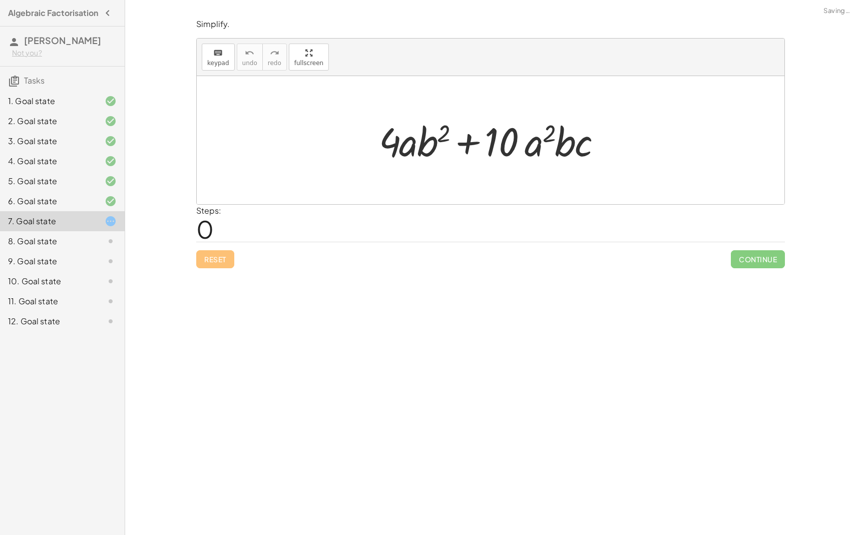
click at [504, 134] on div at bounding box center [494, 141] width 241 height 52
drag, startPoint x: 534, startPoint y: 140, endPoint x: 410, endPoint y: 148, distance: 123.4
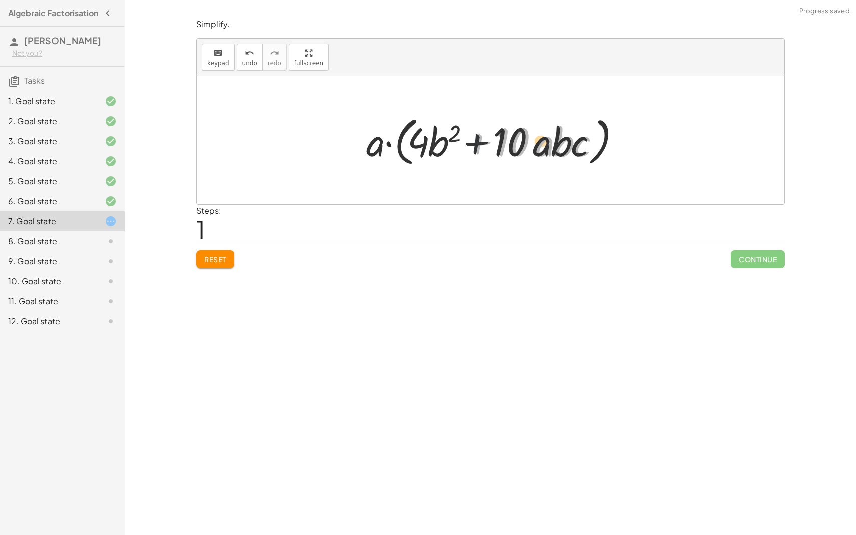
drag, startPoint x: 485, startPoint y: 136, endPoint x: 457, endPoint y: 136, distance: 27.5
click at [457, 136] on div at bounding box center [494, 141] width 266 height 58
drag, startPoint x: 534, startPoint y: 139, endPoint x: 424, endPoint y: 148, distance: 110.5
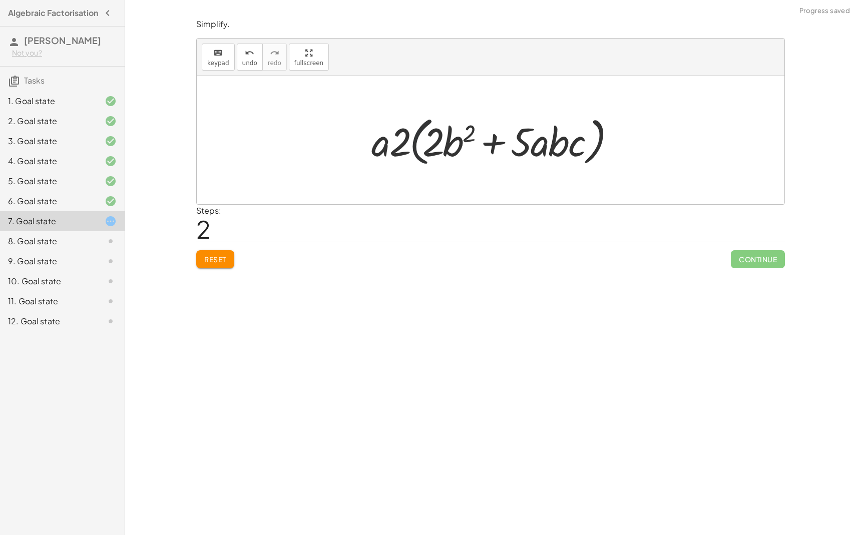
drag, startPoint x: 419, startPoint y: 145, endPoint x: 488, endPoint y: 145, distance: 68.1
click at [489, 144] on div at bounding box center [494, 141] width 256 height 58
drag, startPoint x: 523, startPoint y: 138, endPoint x: 370, endPoint y: 160, distance: 154.2
click at [370, 159] on div at bounding box center [494, 141] width 256 height 58
drag, startPoint x: 522, startPoint y: 148, endPoint x: 411, endPoint y: 143, distance: 110.8
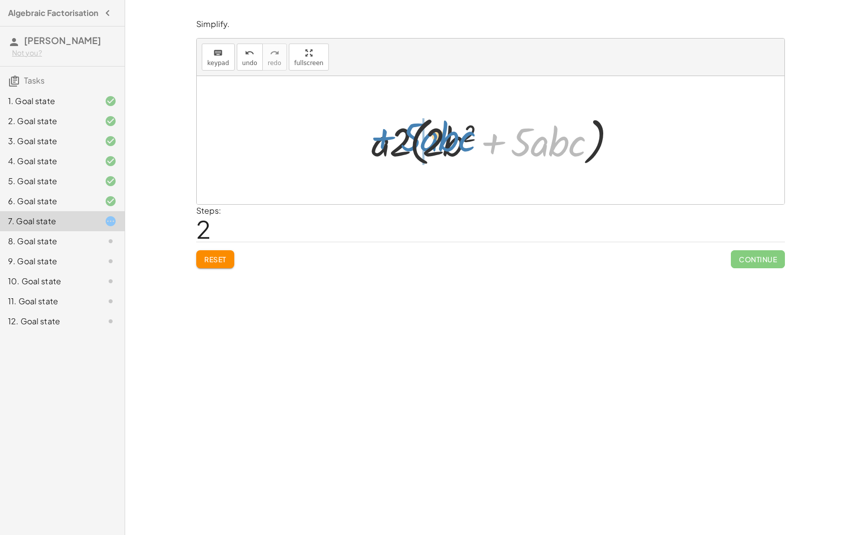
click at [411, 143] on div at bounding box center [494, 141] width 256 height 58
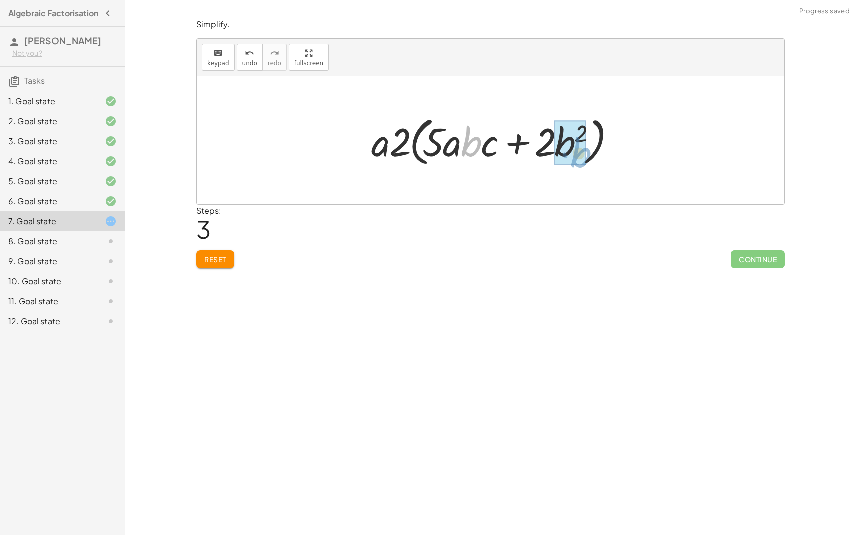
drag, startPoint x: 477, startPoint y: 144, endPoint x: 587, endPoint y: 155, distance: 110.1
click at [587, 155] on div at bounding box center [494, 141] width 256 height 58
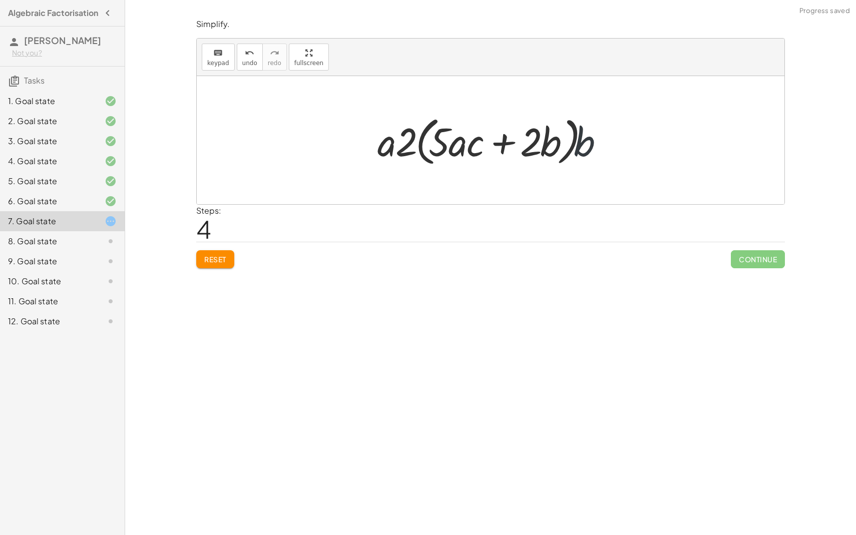
click at [587, 150] on div at bounding box center [494, 141] width 244 height 58
drag, startPoint x: 474, startPoint y: 156, endPoint x: 371, endPoint y: 155, distance: 103.1
click at [371, 149] on div "+ · 4 · a · b 2 + · 10 · a 2 · b · c + · 4 · a · b 2 + · 10 · a · a · b · c · a…" at bounding box center [490, 140] width 256 height 63
drag, startPoint x: 462, startPoint y: 146, endPoint x: 403, endPoint y: 144, distance: 59.1
click at [403, 144] on div at bounding box center [494, 141] width 244 height 58
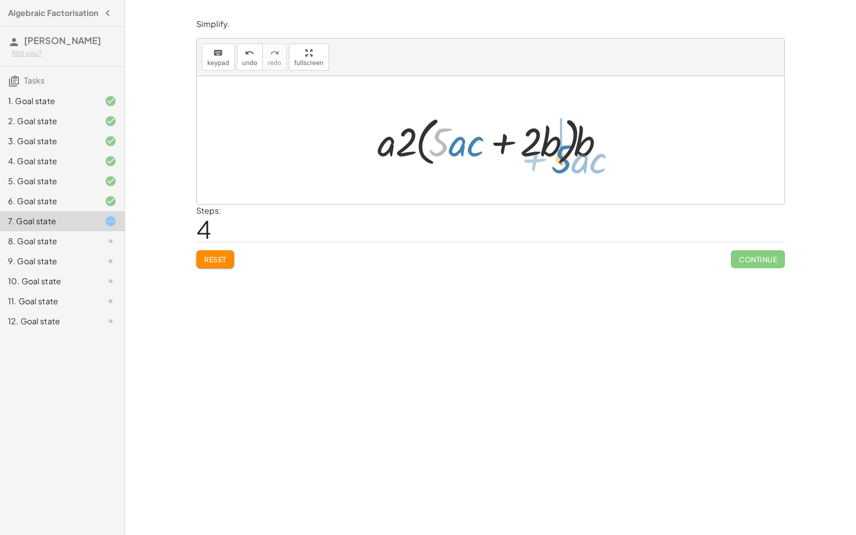
drag, startPoint x: 440, startPoint y: 133, endPoint x: 547, endPoint y: 115, distance: 107.6
click at [547, 115] on div at bounding box center [494, 141] width 244 height 58
drag, startPoint x: 463, startPoint y: 143, endPoint x: 537, endPoint y: 137, distance: 73.9
click at [537, 137] on div at bounding box center [494, 141] width 244 height 58
drag, startPoint x: 515, startPoint y: 146, endPoint x: 377, endPoint y: 153, distance: 137.8
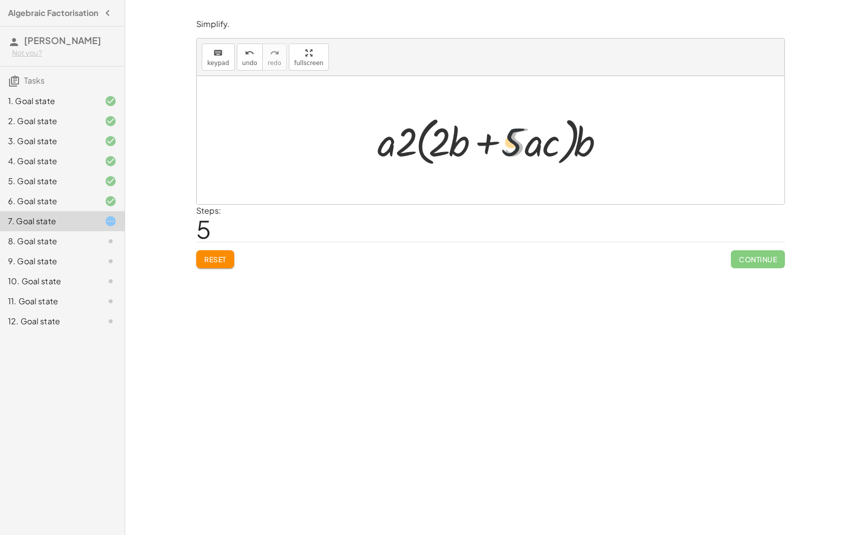
click at [378, 152] on div at bounding box center [494, 141] width 244 height 58
click at [215, 264] on button "Reset" at bounding box center [215, 259] width 38 height 18
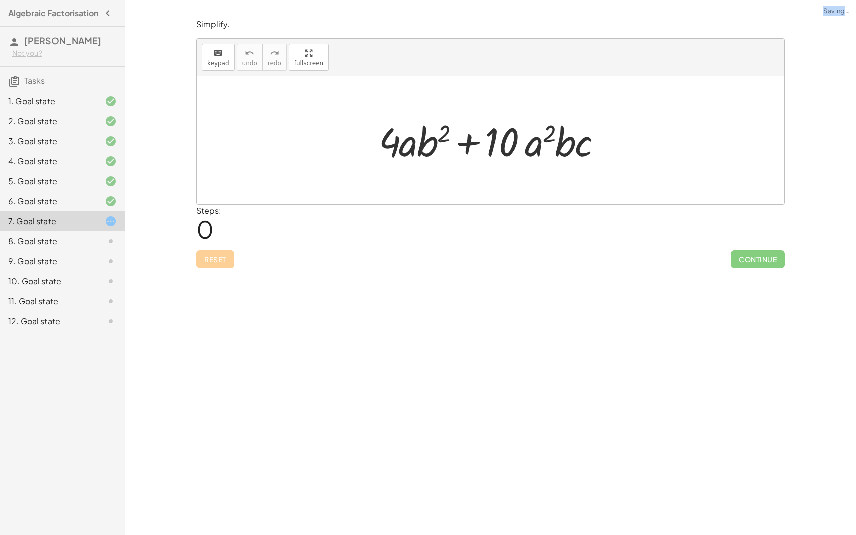
click at [215, 264] on div "Reset Continue" at bounding box center [490, 255] width 589 height 27
click at [513, 169] on div at bounding box center [491, 140] width 588 height 128
click at [212, 61] on span "keypad" at bounding box center [218, 63] width 22 height 7
click at [207, 55] on div "keyboard" at bounding box center [218, 53] width 22 height 12
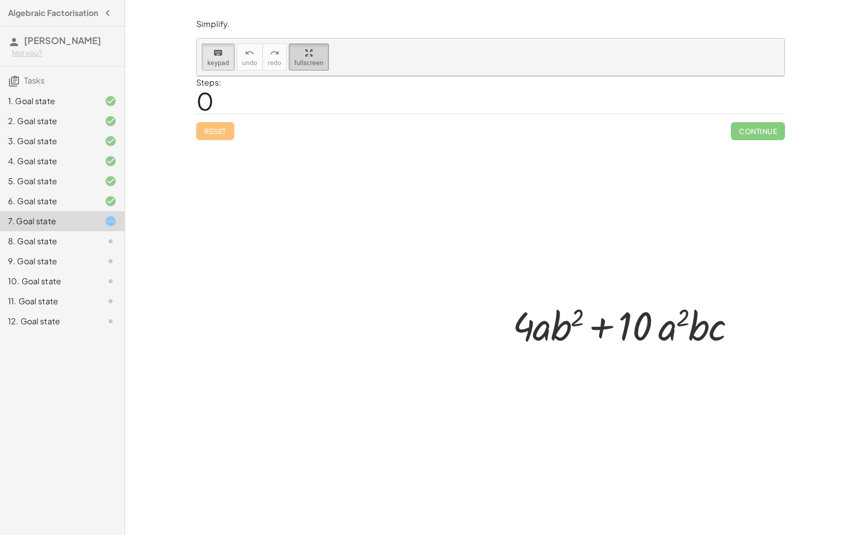
click at [307, 61] on div "keyboard keypad undo undo redo redo fullscreen + · 4 · a · b 2 + · 10 · a 2 · b…" at bounding box center [491, 58] width 588 height 38
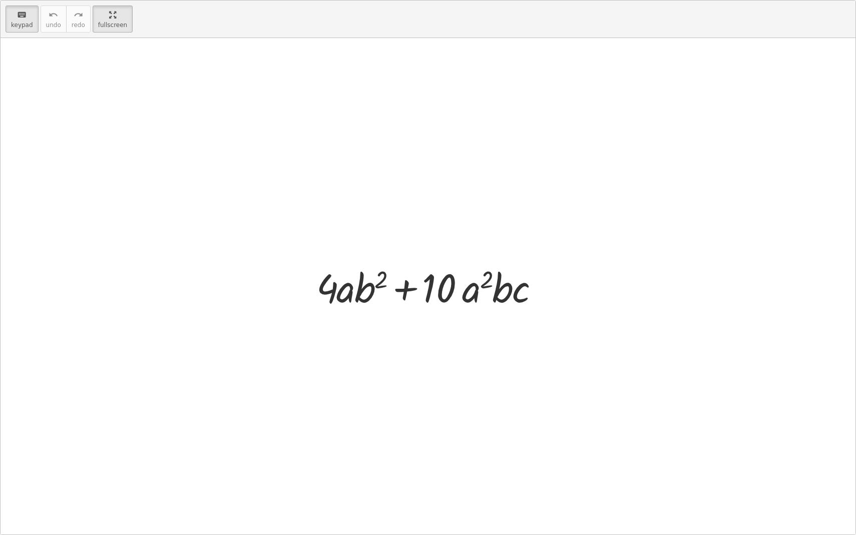
click at [373, 392] on div at bounding box center [428, 286] width 855 height 497
click at [373, 375] on div at bounding box center [428, 286] width 855 height 497
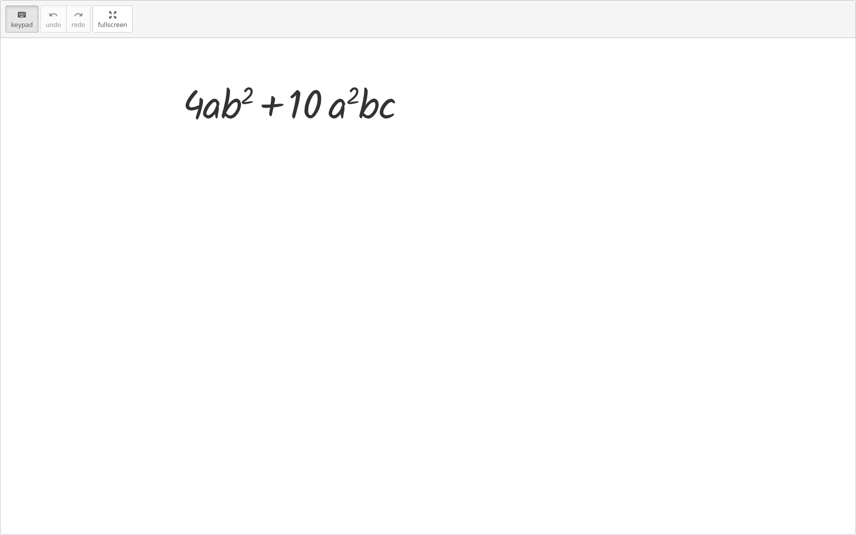
click at [120, 26] on main "Algebraic Factorisation [PERSON_NAME] F Not you? Tasks 1. Goal state 2. Goal st…" at bounding box center [428, 267] width 856 height 535
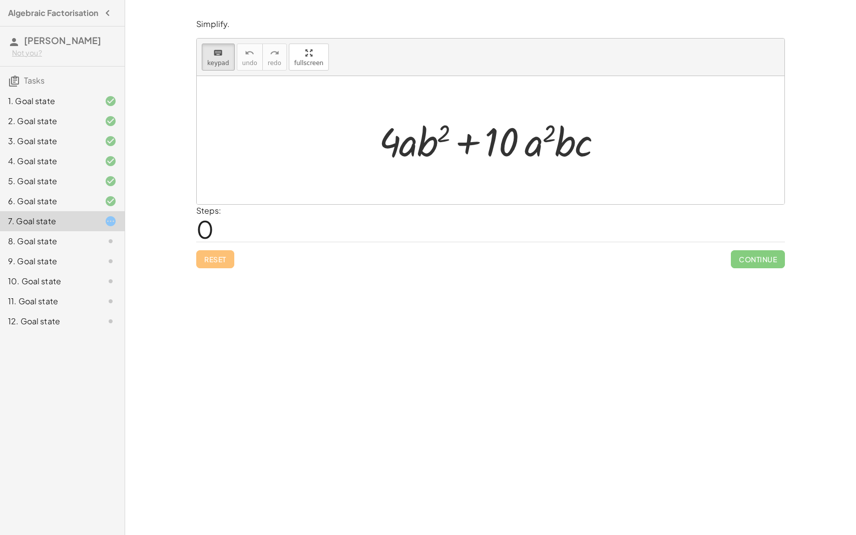
click at [321, 395] on div "Look for where there would be a common factor and drag the terms together. The …" at bounding box center [490, 267] width 731 height 535
click at [532, 222] on div "Steps: 0" at bounding box center [490, 223] width 589 height 37
drag, startPoint x: 488, startPoint y: 157, endPoint x: 471, endPoint y: 145, distance: 21.1
drag, startPoint x: 493, startPoint y: 149, endPoint x: 639, endPoint y: 160, distance: 146.6
drag, startPoint x: 591, startPoint y: 147, endPoint x: 530, endPoint y: 73, distance: 96.0
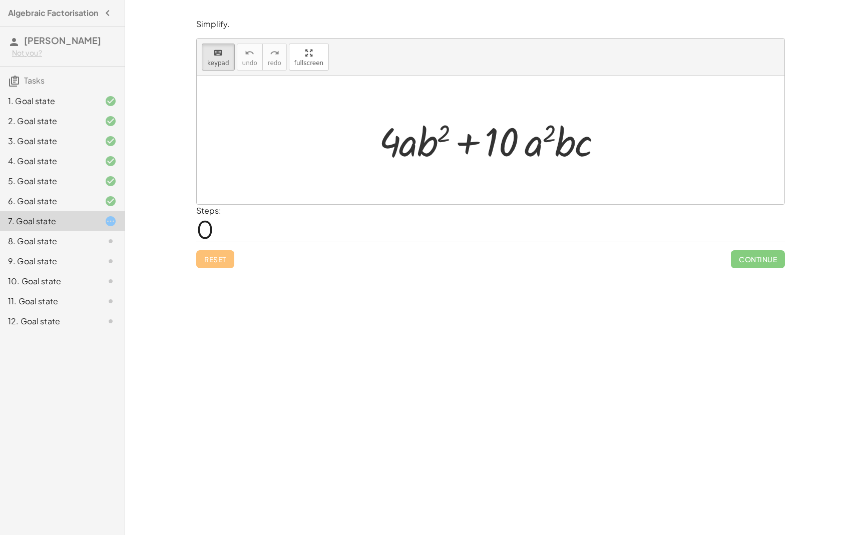
click at [372, 154] on div "+ · 4 · a · b 2 + · 10 · a 2 · b · c" at bounding box center [490, 140] width 253 height 57
click at [399, 156] on div at bounding box center [494, 141] width 241 height 52
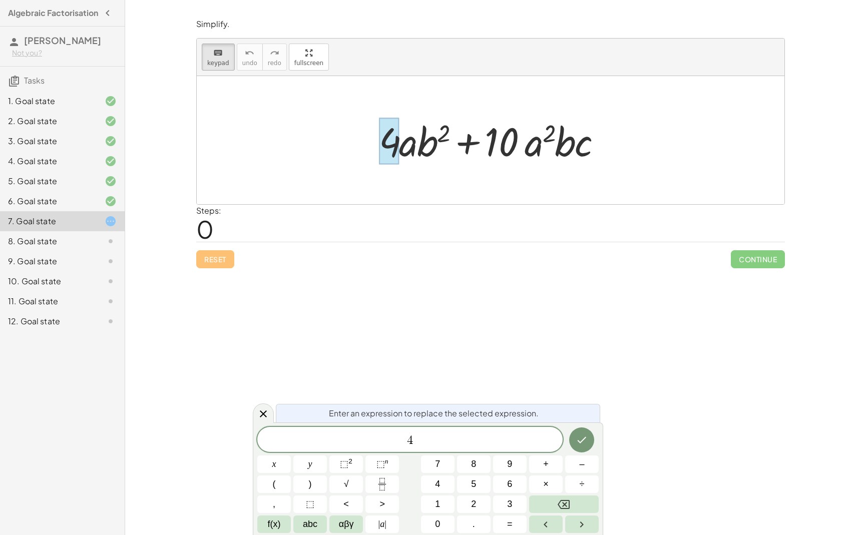
click at [399, 156] on div at bounding box center [494, 141] width 241 height 52
drag, startPoint x: 399, startPoint y: 156, endPoint x: 293, endPoint y: 124, distance: 110.4
click at [377, 155] on div at bounding box center [494, 141] width 241 height 52
click at [389, 217] on div "Steps: 0" at bounding box center [490, 223] width 589 height 37
click at [497, 503] on button "3" at bounding box center [510, 505] width 34 height 18
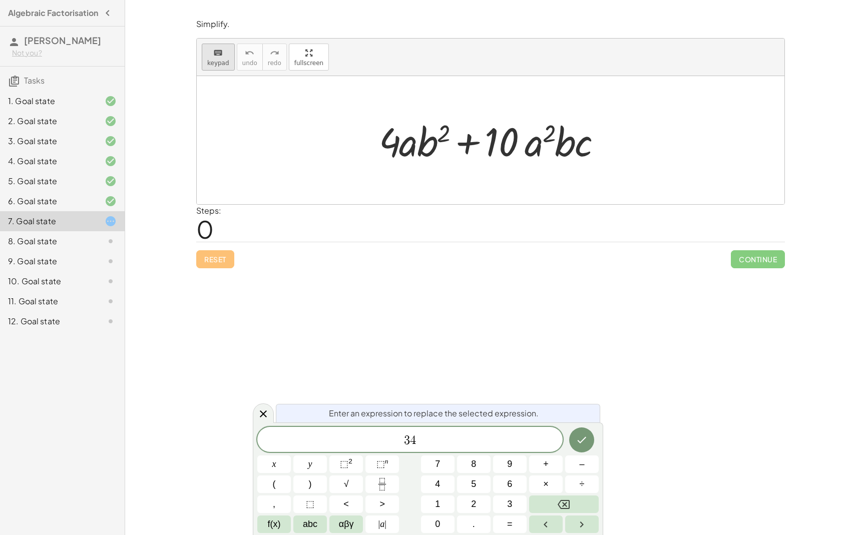
click at [226, 53] on div "keyboard" at bounding box center [218, 53] width 22 height 12
click at [401, 330] on div "Look for where there would be a common factor and drag the terms together. The …" at bounding box center [490, 267] width 731 height 535
click at [578, 429] on button "Done" at bounding box center [581, 439] width 25 height 25
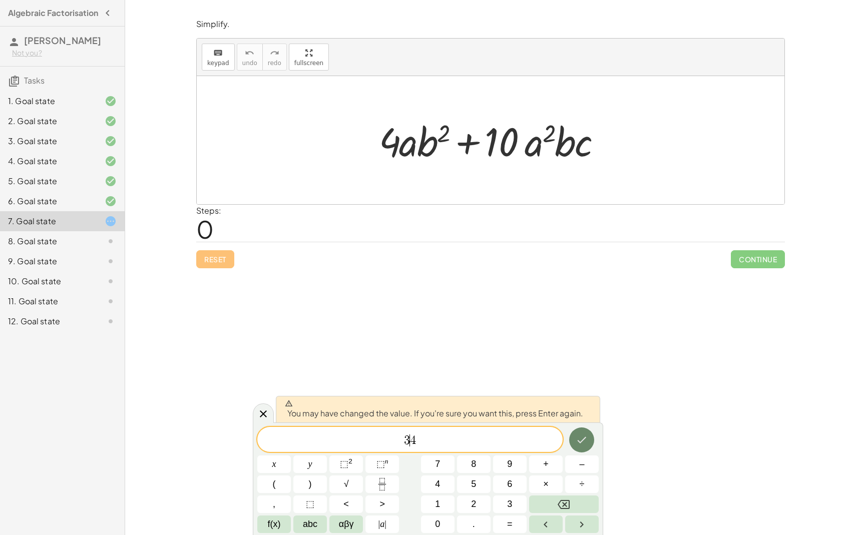
click at [578, 433] on button "Done" at bounding box center [581, 439] width 25 height 25
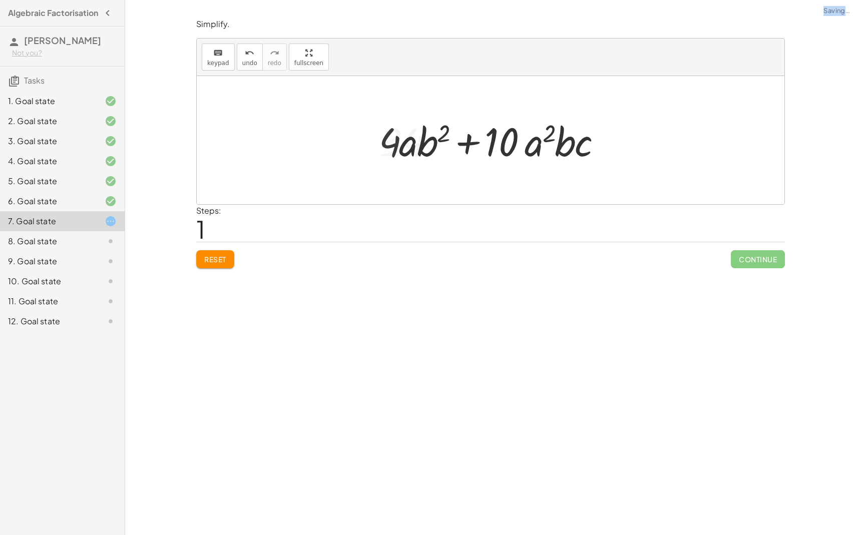
click at [578, 433] on div "Look for where there would be a common factor and drag the terms together. The …" at bounding box center [490, 267] width 731 height 535
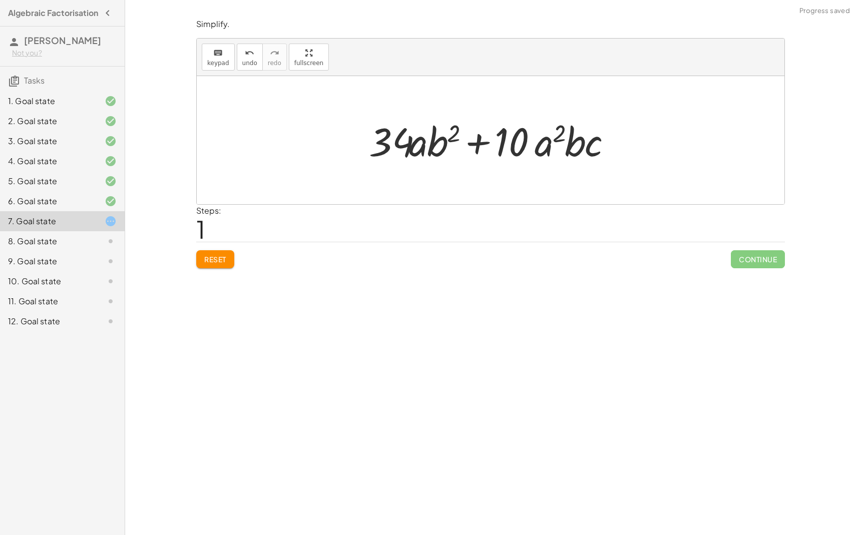
click at [383, 145] on div at bounding box center [494, 141] width 261 height 52
click at [388, 145] on div at bounding box center [494, 141] width 261 height 52
drag, startPoint x: 388, startPoint y: 145, endPoint x: 152, endPoint y: 280, distance: 272.2
click at [154, 272] on div "Look for where there would be a common factor and drag the terms together. The …" at bounding box center [490, 267] width 731 height 535
click at [200, 252] on button "Reset" at bounding box center [215, 259] width 38 height 18
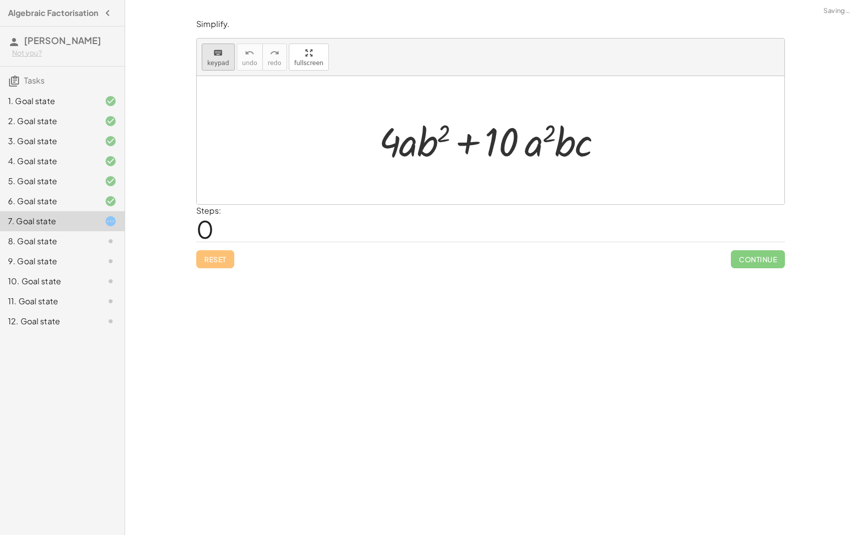
click at [216, 54] on icon "keyboard" at bounding box center [218, 53] width 10 height 12
click at [206, 73] on div "keyboard keypad undo [PERSON_NAME] redo fullscreen" at bounding box center [491, 58] width 588 height 38
click at [206, 64] on button "keyboard keypad" at bounding box center [218, 57] width 33 height 27
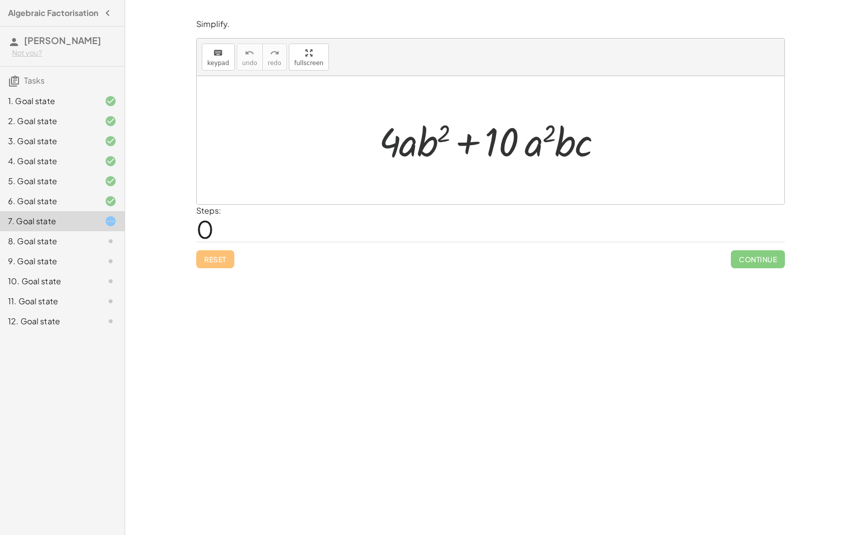
click at [382, 136] on div at bounding box center [494, 141] width 241 height 52
drag, startPoint x: 370, startPoint y: 132, endPoint x: 383, endPoint y: 132, distance: 13.0
click at [372, 132] on div "+ · 4 · a · b 2 + · 10 · a 2 · b · c" at bounding box center [490, 140] width 253 height 57
click at [387, 132] on div at bounding box center [494, 141] width 241 height 52
drag, startPoint x: 383, startPoint y: 132, endPoint x: 402, endPoint y: 134, distance: 19.6
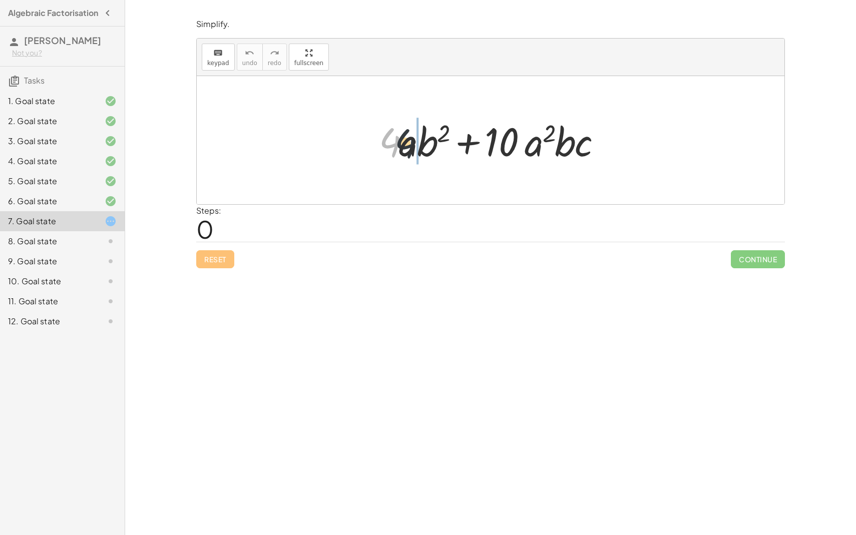
click at [402, 134] on div at bounding box center [494, 141] width 241 height 52
click at [214, 257] on span "Reset" at bounding box center [215, 259] width 22 height 9
click at [68, 207] on div "6. Goal state" at bounding box center [48, 201] width 81 height 12
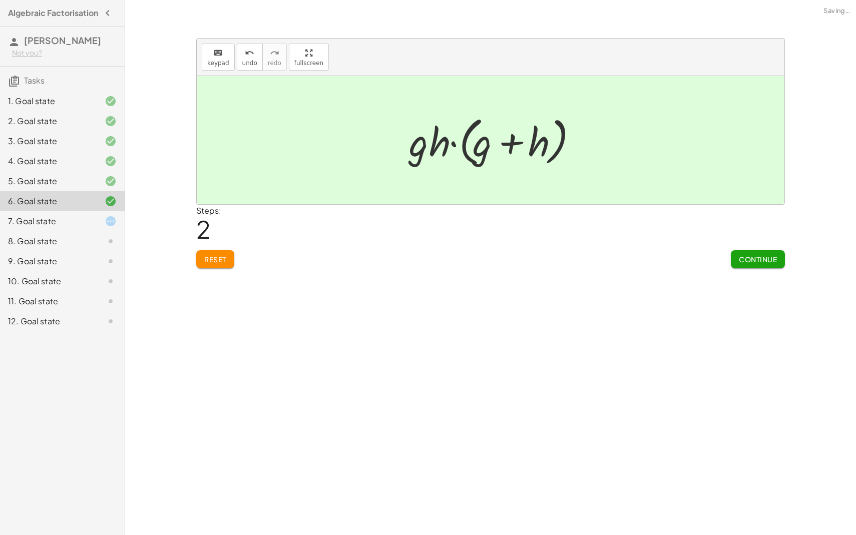
click at [70, 211] on div "5. Goal state" at bounding box center [62, 221] width 125 height 20
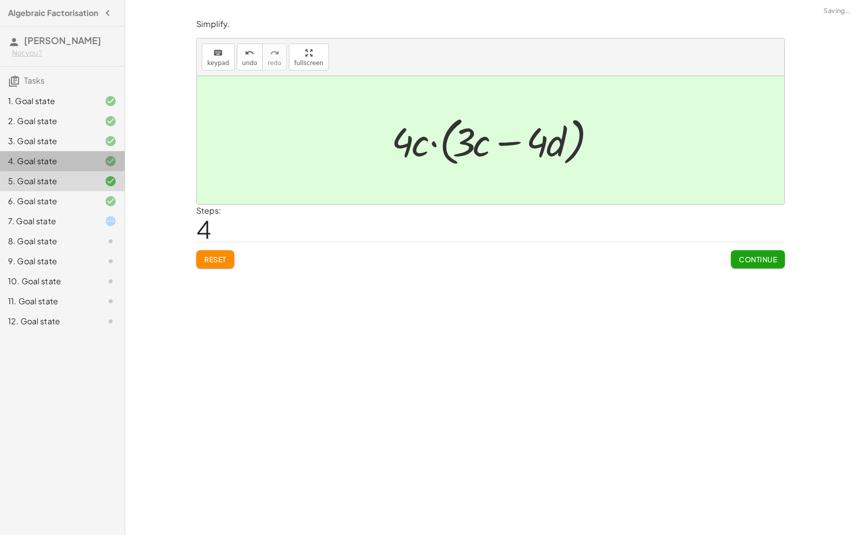
click at [73, 161] on div "4. Goal state" at bounding box center [48, 161] width 81 height 12
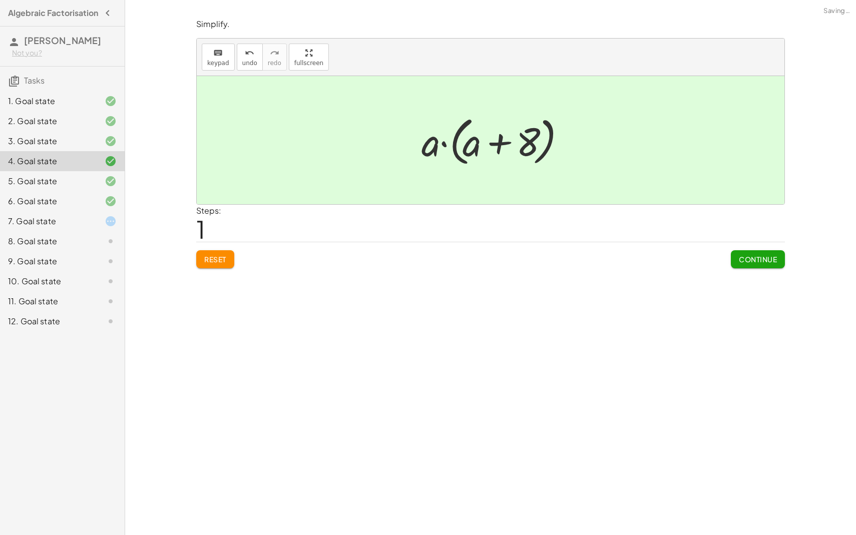
click at [50, 207] on div "6. Goal state" at bounding box center [48, 201] width 81 height 12
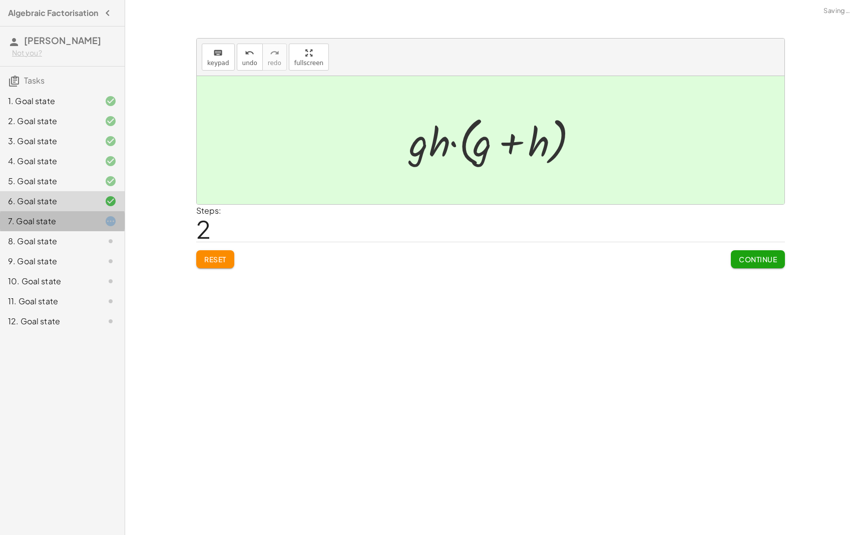
click at [45, 227] on div "7. Goal state" at bounding box center [48, 221] width 81 height 12
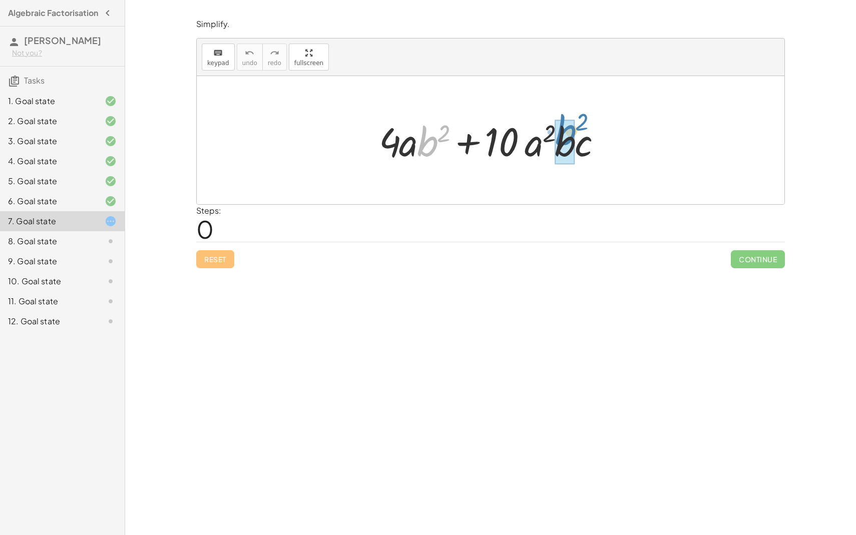
drag, startPoint x: 417, startPoint y: 148, endPoint x: 556, endPoint y: 137, distance: 139.1
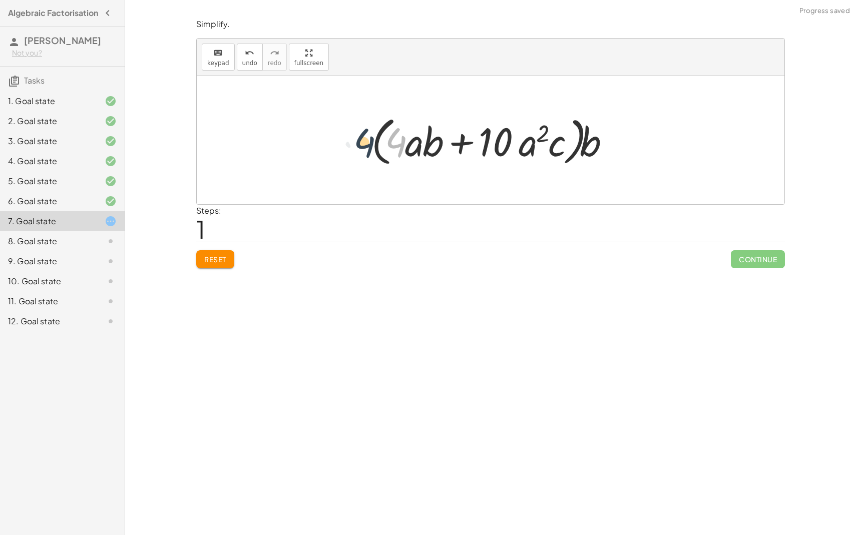
drag, startPoint x: 398, startPoint y: 150, endPoint x: 361, endPoint y: 152, distance: 37.1
click at [361, 152] on div "+ · 4 · a · b 2 + · 10 · a 2 · b · c + · 4 · a · b · b + · 10 · a 2 · b · c · 4…" at bounding box center [490, 140] width 268 height 63
drag, startPoint x: 488, startPoint y: 153, endPoint x: 456, endPoint y: 147, distance: 32.2
click at [456, 147] on div at bounding box center [494, 141] width 256 height 58
drag, startPoint x: 456, startPoint y: 147, endPoint x: 366, endPoint y: 148, distance: 89.6
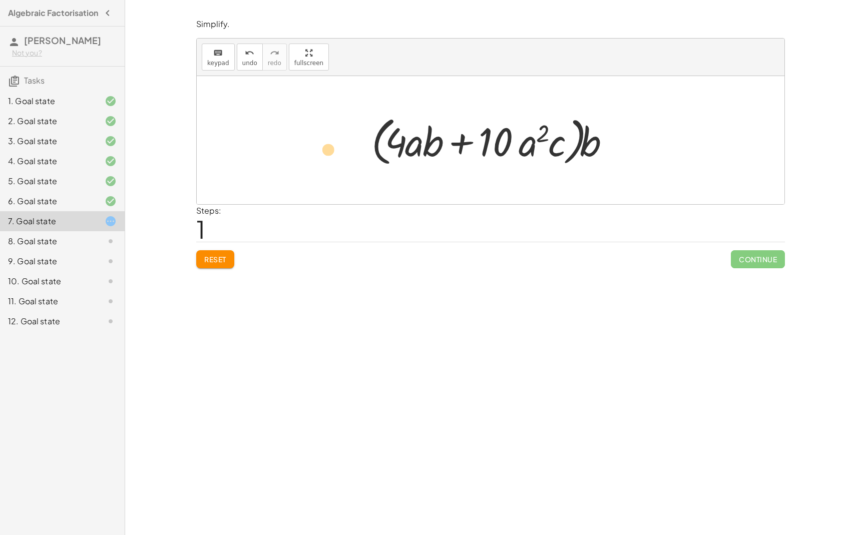
click at [366, 148] on div at bounding box center [494, 141] width 256 height 58
drag, startPoint x: 405, startPoint y: 147, endPoint x: 250, endPoint y: 151, distance: 155.7
click at [250, 151] on div "+ · 4 · a · b 2 + · 10 · a 2 · b · c + · 4 · a · b · b + · 10 · a 2 · b · c · a…" at bounding box center [491, 140] width 588 height 128
drag, startPoint x: 393, startPoint y: 136, endPoint x: 295, endPoint y: 137, distance: 98.1
drag, startPoint x: 488, startPoint y: 147, endPoint x: 273, endPoint y: 157, distance: 215.5
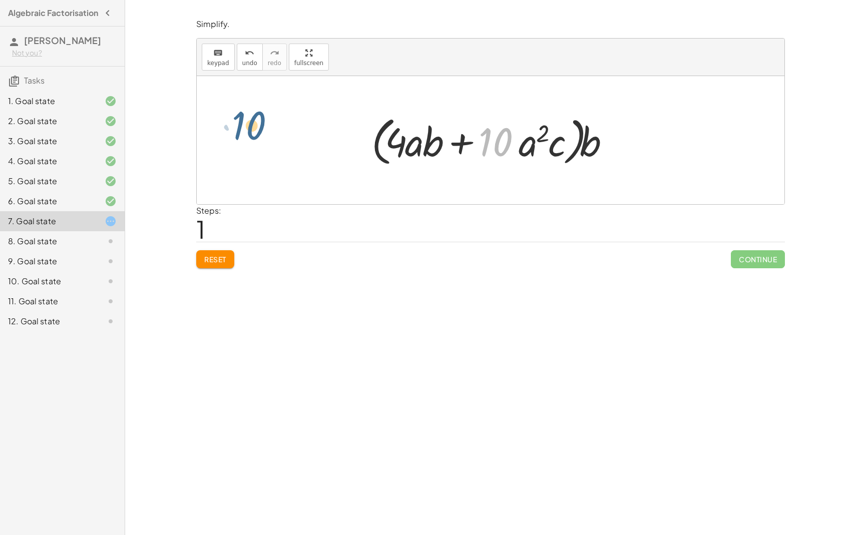
click at [273, 157] on div "+ · 4 · a · b 2 + · 10 · a 2 · b · c + · 4 · a · b · b + · 10 · a 2 · b · c · 1…" at bounding box center [491, 140] width 588 height 128
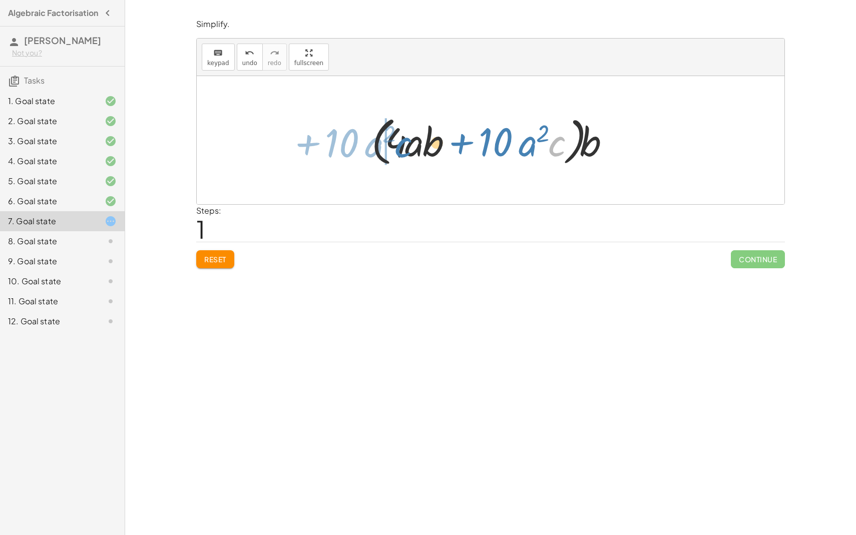
drag, startPoint x: 559, startPoint y: 137, endPoint x: 303, endPoint y: 150, distance: 255.6
click at [303, 150] on div "+ · 4 · a · b 2 + · 10 · a 2 · b · c + · 4 · a · b · b + · 10 · a 2 · b · c · c…" at bounding box center [491, 140] width 588 height 128
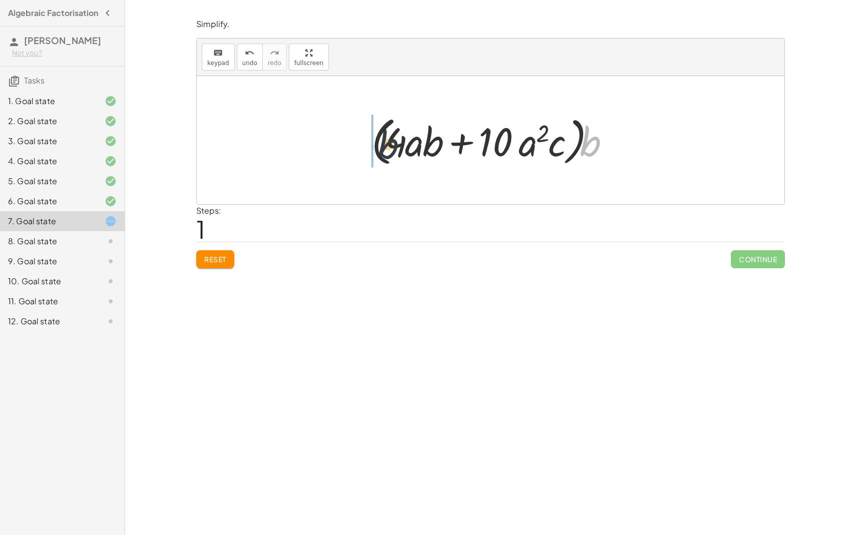
drag, startPoint x: 583, startPoint y: 145, endPoint x: 370, endPoint y: 148, distance: 212.7
click at [370, 148] on div at bounding box center [494, 141] width 256 height 58
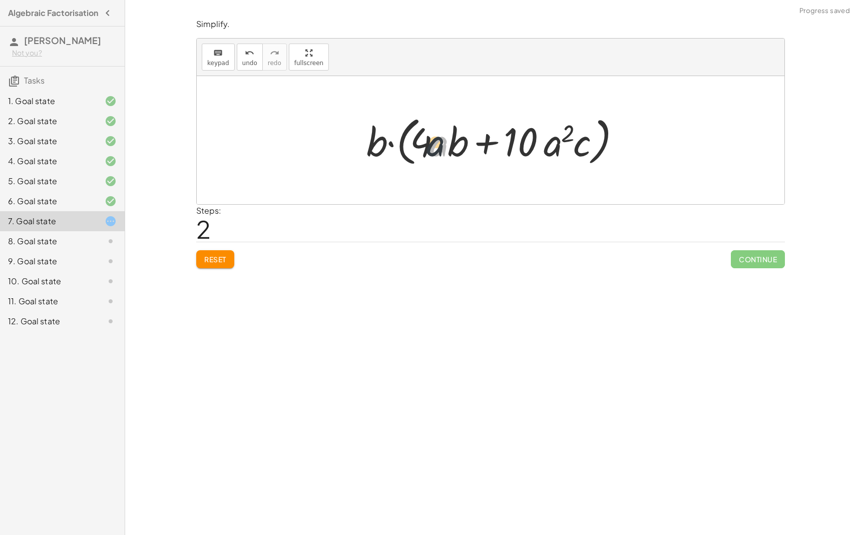
drag, startPoint x: 446, startPoint y: 144, endPoint x: 430, endPoint y: 143, distance: 15.5
click at [430, 143] on div at bounding box center [494, 141] width 266 height 58
drag, startPoint x: 423, startPoint y: 145, endPoint x: 347, endPoint y: 145, distance: 76.6
drag, startPoint x: 378, startPoint y: 139, endPoint x: 497, endPoint y: 149, distance: 118.5
click at [497, 149] on div at bounding box center [494, 141] width 266 height 58
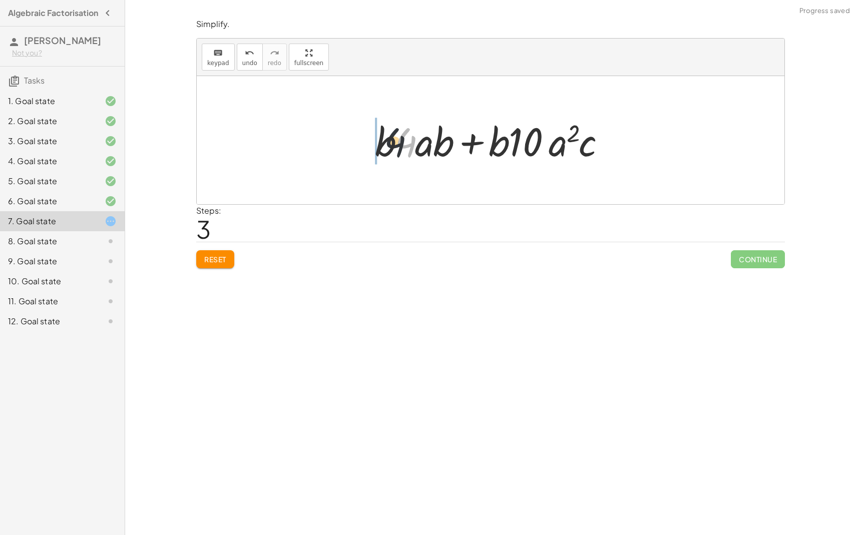
drag, startPoint x: 406, startPoint y: 140, endPoint x: 362, endPoint y: 140, distance: 44.6
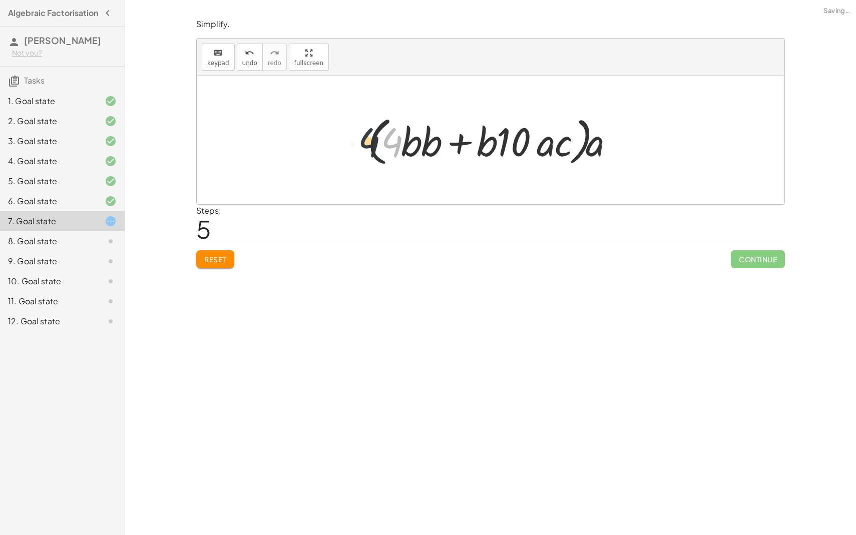
drag, startPoint x: 390, startPoint y: 145, endPoint x: 355, endPoint y: 147, distance: 35.6
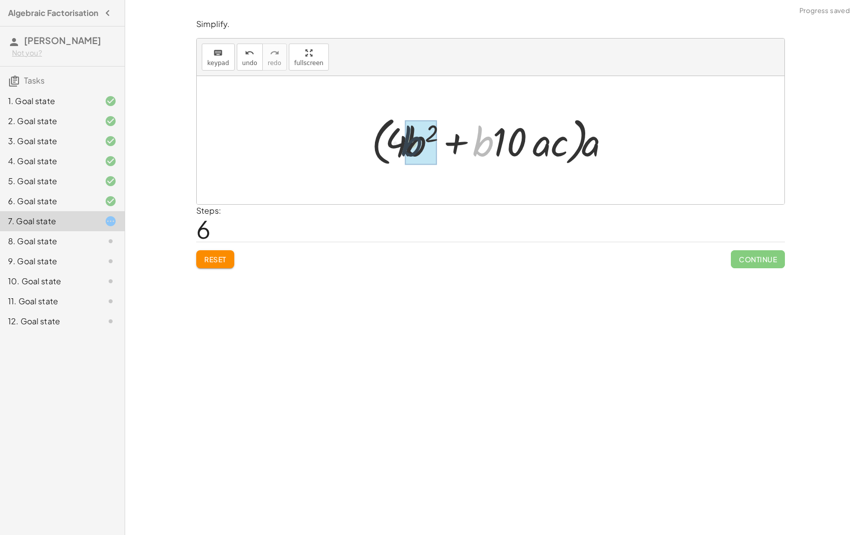
drag, startPoint x: 488, startPoint y: 149, endPoint x: 441, endPoint y: 149, distance: 46.6
drag, startPoint x: 432, startPoint y: 147, endPoint x: 384, endPoint y: 148, distance: 48.1
click at [384, 147] on div at bounding box center [494, 141] width 254 height 58
drag, startPoint x: 381, startPoint y: 145, endPoint x: 455, endPoint y: 146, distance: 74.6
click at [455, 145] on div at bounding box center [494, 141] width 254 height 58
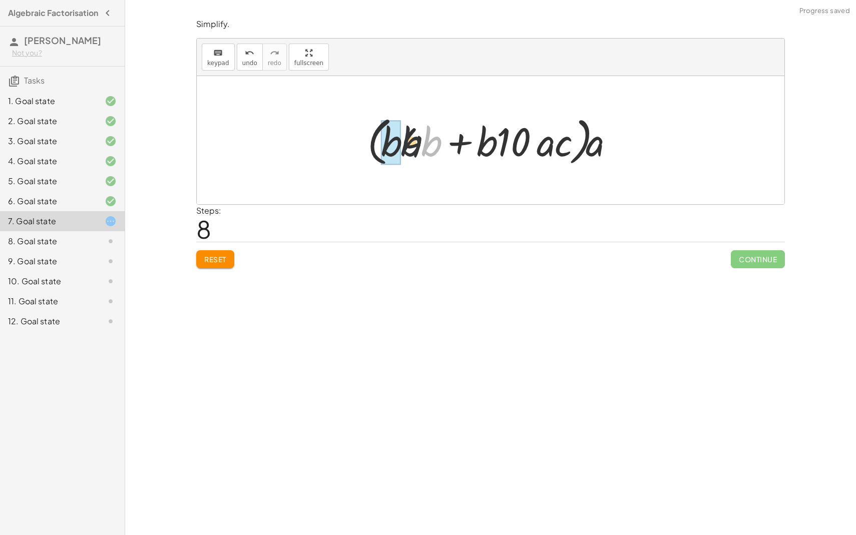
drag, startPoint x: 429, startPoint y: 146, endPoint x: 385, endPoint y: 148, distance: 44.6
drag, startPoint x: 392, startPoint y: 148, endPoint x: 494, endPoint y: 146, distance: 101.1
click at [494, 146] on div at bounding box center [494, 141] width 256 height 58
drag, startPoint x: 433, startPoint y: 138, endPoint x: 386, endPoint y: 139, distance: 46.6
click at [386, 139] on div at bounding box center [494, 141] width 256 height 58
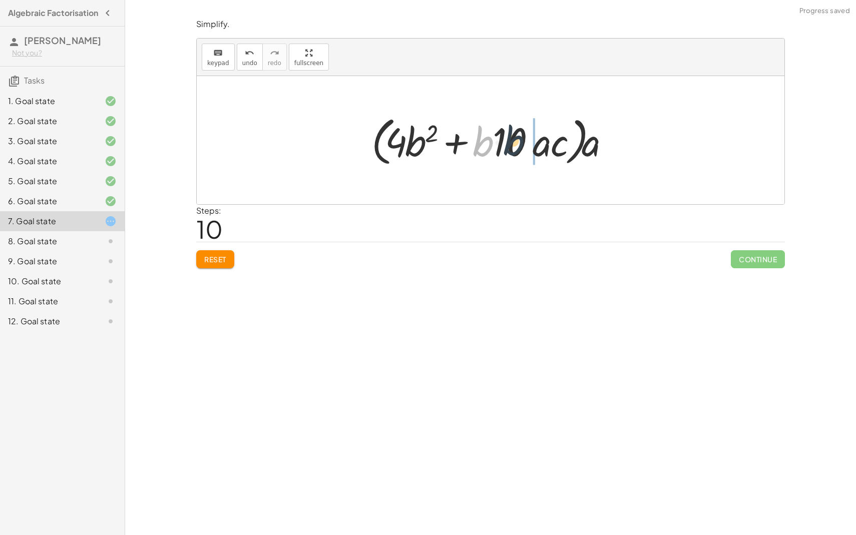
drag, startPoint x: 476, startPoint y: 148, endPoint x: 507, endPoint y: 146, distance: 31.1
click at [507, 146] on div at bounding box center [494, 141] width 256 height 58
click at [552, 156] on div at bounding box center [494, 141] width 256 height 58
drag, startPoint x: 597, startPoint y: 151, endPoint x: 547, endPoint y: 153, distance: 50.1
click at [548, 151] on div at bounding box center [494, 141] width 256 height 58
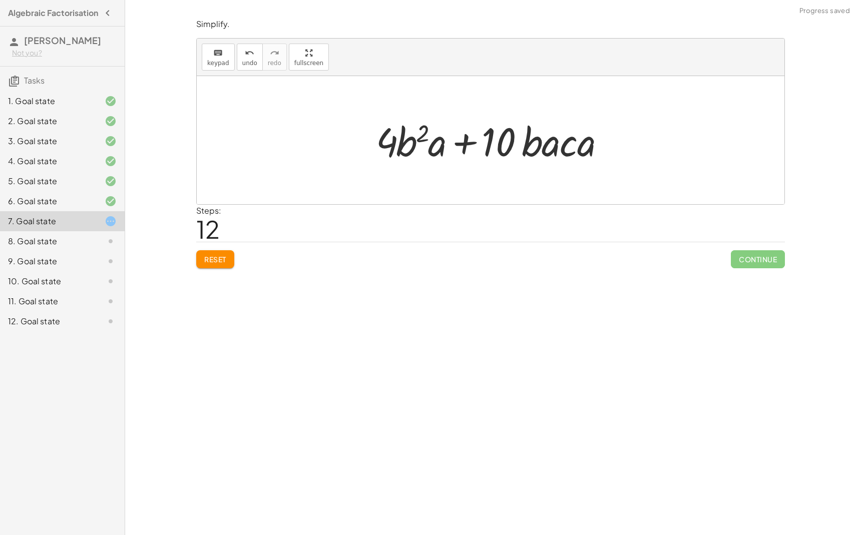
click at [532, 147] on div at bounding box center [494, 141] width 247 height 52
drag, startPoint x: 547, startPoint y: 151, endPoint x: 580, endPoint y: 151, distance: 33.0
drag, startPoint x: 441, startPoint y: 152, endPoint x: 577, endPoint y: 154, distance: 135.7
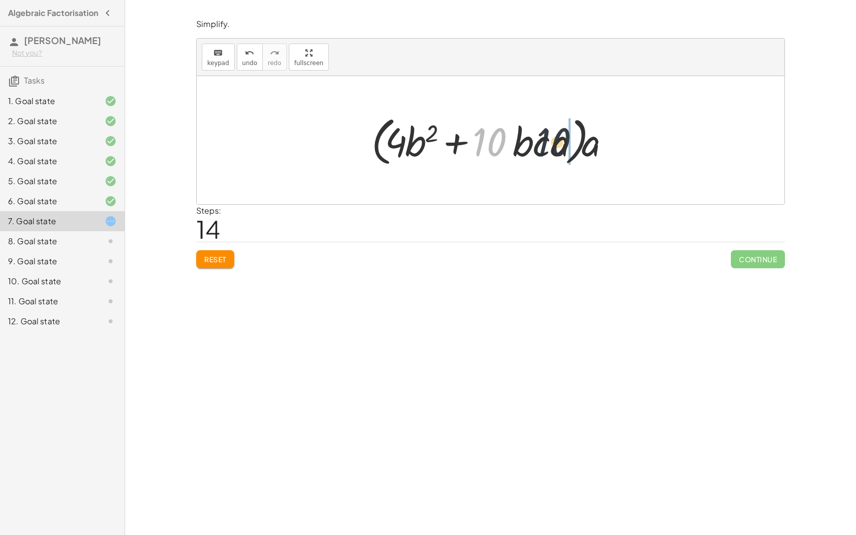
drag, startPoint x: 476, startPoint y: 126, endPoint x: 543, endPoint y: 127, distance: 67.6
click at [543, 127] on div at bounding box center [494, 141] width 256 height 58
drag, startPoint x: 505, startPoint y: 146, endPoint x: 459, endPoint y: 148, distance: 45.1
click at [459, 146] on div at bounding box center [494, 141] width 256 height 58
click at [231, 260] on button "Reset" at bounding box center [215, 259] width 38 height 18
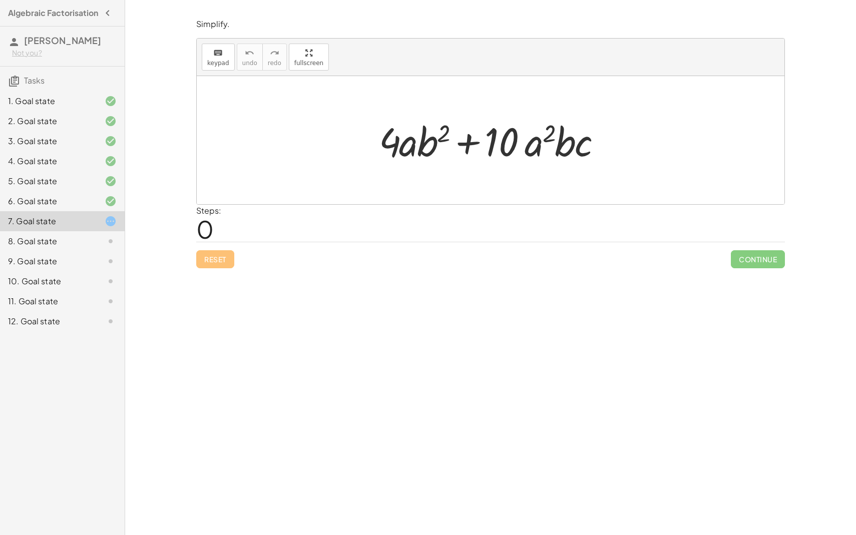
click at [391, 148] on div at bounding box center [494, 141] width 241 height 52
drag, startPoint x: 419, startPoint y: 147, endPoint x: 369, endPoint y: 147, distance: 49.6
click at [369, 147] on div "· b 2 + · 4 · a · b 2 + · 10 · a 2 · b · c" at bounding box center [490, 140] width 253 height 57
drag, startPoint x: 421, startPoint y: 149, endPoint x: 322, endPoint y: 150, distance: 99.1
click at [322, 149] on div "+ · 4 · a · b 2 + · 10 · a 2 · b · c + · 4 · a · b 2 + · 10 · a 2 · b · c" at bounding box center [491, 140] width 588 height 128
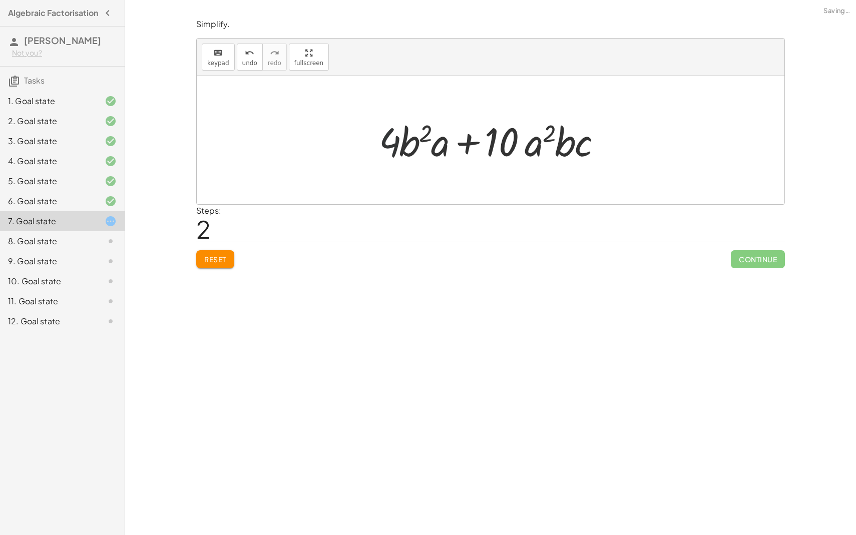
drag, startPoint x: 387, startPoint y: 143, endPoint x: 200, endPoint y: 144, distance: 187.7
click at [201, 143] on div "+ · 4 · a · b 2 + · 10 · a 2 · b · c + · b 2 · 4 · a + · 10 · a 2 · b · c + · 4…" at bounding box center [491, 140] width 588 height 128
drag, startPoint x: 376, startPoint y: 129, endPoint x: 26, endPoint y: 149, distance: 351.0
click at [26, 149] on main "Algebraic Factorisation [PERSON_NAME] F Not you? Tasks 1. Goal state 2. Goal st…" at bounding box center [428, 267] width 856 height 535
drag, startPoint x: 405, startPoint y: 158, endPoint x: 253, endPoint y: 171, distance: 152.7
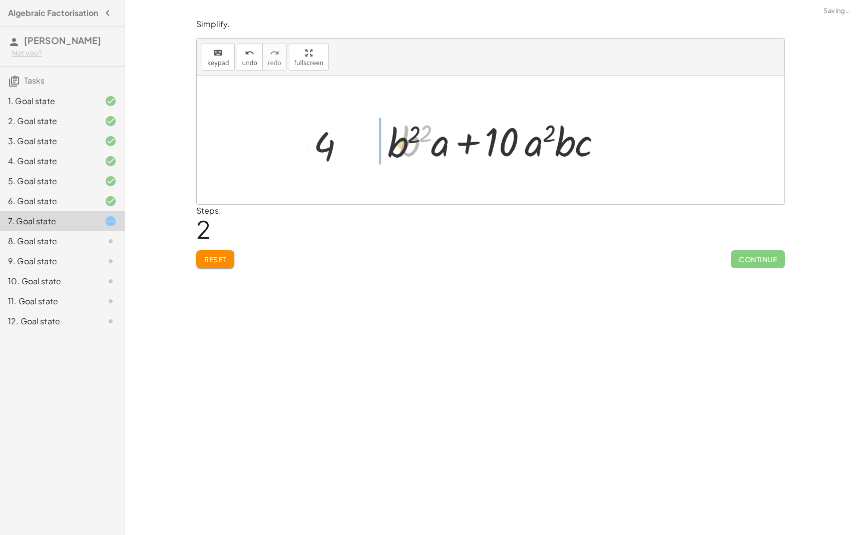
click at [253, 171] on div "+ · 4 · a · b 2 + · 10 · a 2 · b · c + · b 2 · 4 · a + · 10 · a 2 · b · c · b 2…" at bounding box center [491, 140] width 588 height 128
click at [433, 141] on div at bounding box center [494, 141] width 245 height 52
drag, startPoint x: 414, startPoint y: 141, endPoint x: 531, endPoint y: 141, distance: 116.6
click at [531, 141] on div at bounding box center [494, 141] width 245 height 52
drag, startPoint x: 585, startPoint y: 148, endPoint x: 435, endPoint y: 162, distance: 149.8
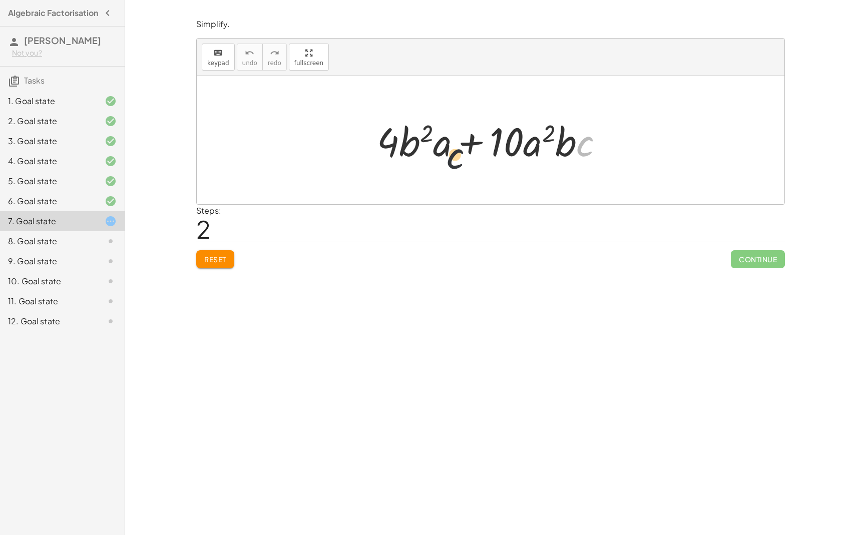
click at [435, 162] on div at bounding box center [494, 141] width 245 height 52
drag, startPoint x: 510, startPoint y: 131, endPoint x: 443, endPoint y: 135, distance: 66.7
click at [443, 135] on div at bounding box center [494, 141] width 245 height 52
drag, startPoint x: 417, startPoint y: 155, endPoint x: 358, endPoint y: 155, distance: 58.6
click at [358, 155] on div "+ · 4 · a · b 2 + · 10 · a 2 · b · c + · b 2 · 4 · a + · 10 · a 2 · b · c + · 4…" at bounding box center [491, 140] width 588 height 128
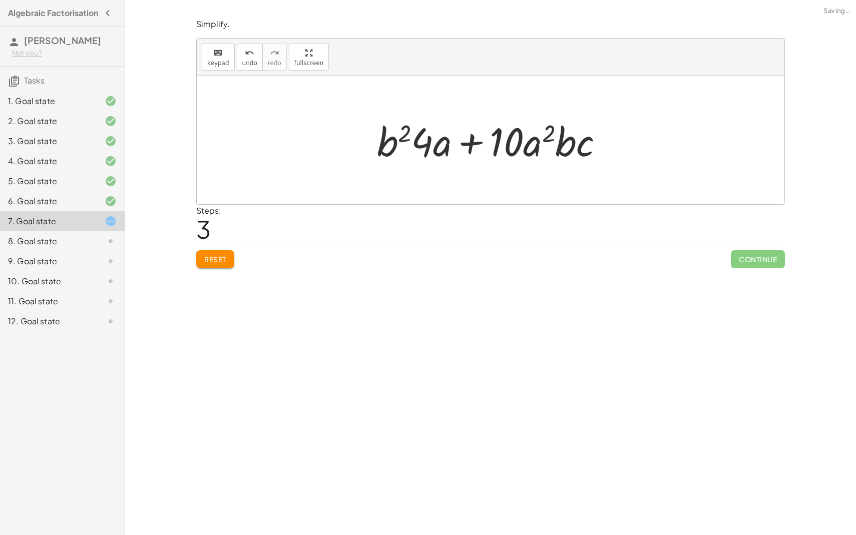
drag, startPoint x: 383, startPoint y: 148, endPoint x: 173, endPoint y: 152, distance: 210.8
click at [175, 150] on div "Look for where there would be a common factor and drag the terms together. The …" at bounding box center [490, 267] width 731 height 535
drag, startPoint x: 382, startPoint y: 147, endPoint x: 585, endPoint y: 181, distance: 206.0
click at [585, 181] on div "+ · 4 · a · b 2 + · 10 · a 2 · b · c + · b 2 · 4 · a + · 10 · a 2 · b · c + · 4…" at bounding box center [491, 140] width 588 height 128
drag, startPoint x: 424, startPoint y: 151, endPoint x: 296, endPoint y: 160, distance: 128.0
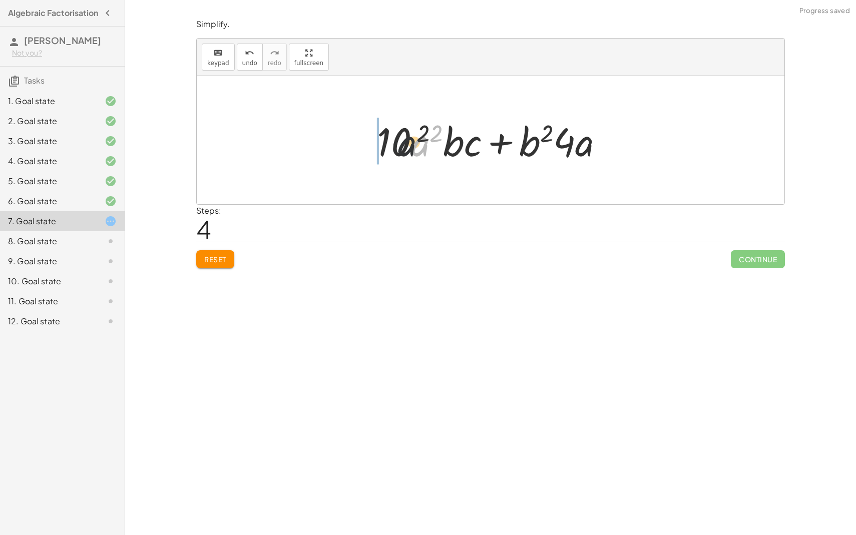
click at [297, 158] on div "+ · 4 · a · b 2 + · 10 · a 2 · b · c + · b 2 · 4 · a + · 10 · a 2 · b · c + · 4…" at bounding box center [491, 140] width 588 height 128
drag, startPoint x: 399, startPoint y: 138, endPoint x: 191, endPoint y: 165, distance: 210.4
click at [200, 164] on div "+ · 4 · a · b 2 + · 10 · a 2 · b · c + · b 2 · 4 · a + · 10 · a 2 · b · c + · 4…" at bounding box center [491, 140] width 588 height 128
drag, startPoint x: 386, startPoint y: 149, endPoint x: 790, endPoint y: 139, distance: 403.5
click at [0, 0] on div "Simplify. keyboard keypad undo undo redo redo fullscreen + · 4 · a · b 2 + · 10…" at bounding box center [0, 0] width 0 height 0
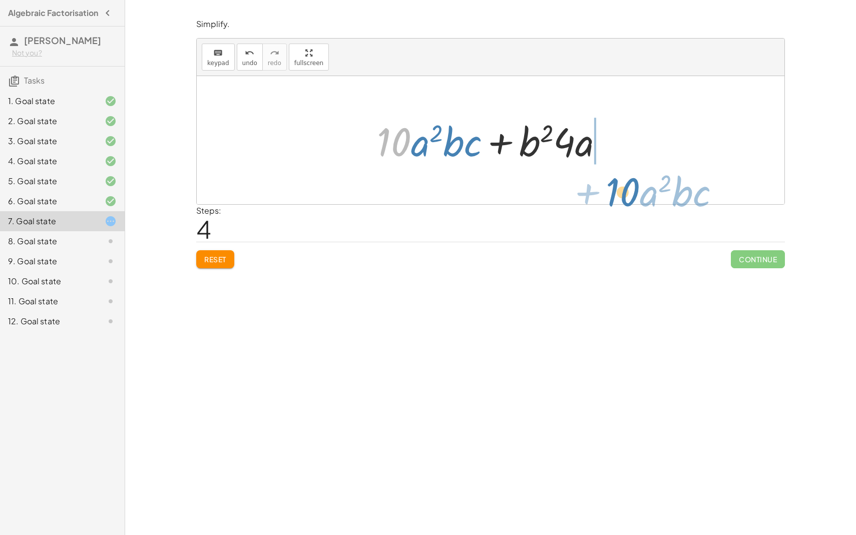
drag, startPoint x: 379, startPoint y: 155, endPoint x: 605, endPoint y: 199, distance: 229.9
click at [605, 199] on div "+ · 4 · a · b 2 + · 10 · a 2 · b · c + · b 2 · 4 · a + · 10 · a 2 · b · c + · 4…" at bounding box center [491, 140] width 588 height 128
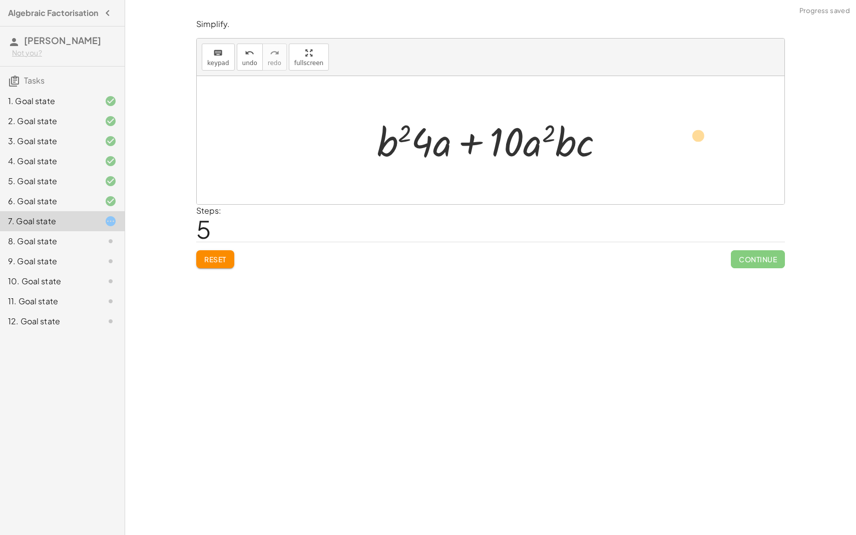
drag, startPoint x: 418, startPoint y: 148, endPoint x: 674, endPoint y: 159, distance: 256.0
click at [675, 159] on div "+ · 4 · a · b 2 + · 10 · a 2 · b · c + · b 2 · 4 · a + · 10 · a 2 · b · c + · 4…" at bounding box center [491, 140] width 588 height 128
drag, startPoint x: 421, startPoint y: 148, endPoint x: 545, endPoint y: 134, distance: 124.4
click at [545, 134] on div at bounding box center [494, 141] width 245 height 52
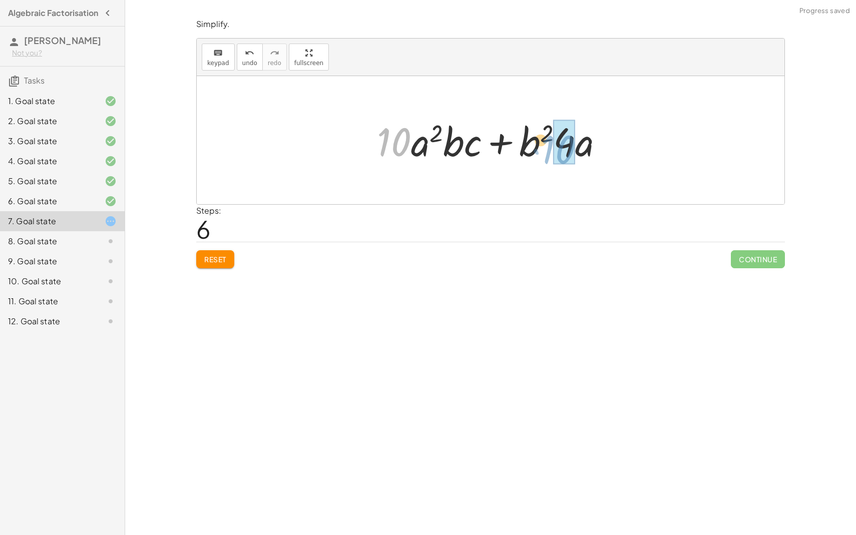
drag, startPoint x: 395, startPoint y: 138, endPoint x: 561, endPoint y: 151, distance: 166.2
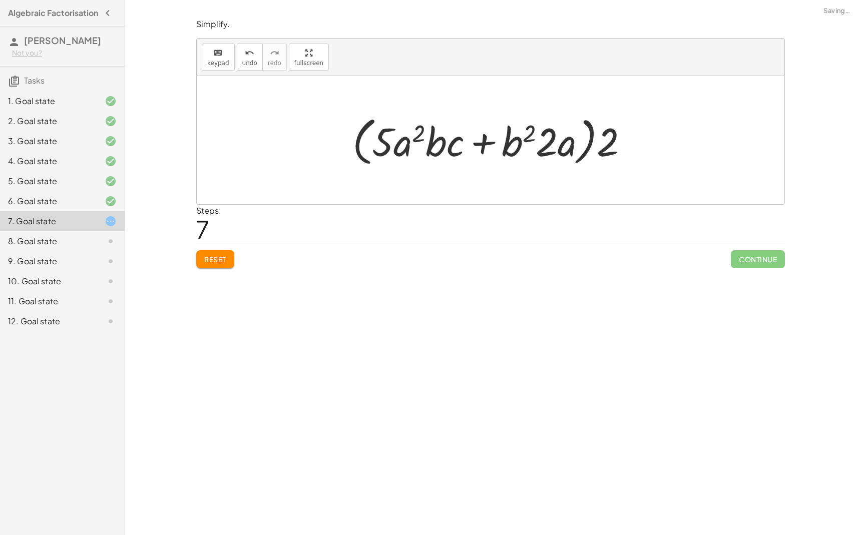
click at [357, 152] on div at bounding box center [494, 141] width 294 height 58
drag, startPoint x: 548, startPoint y: 154, endPoint x: 316, endPoint y: 166, distance: 232.0
click at [316, 165] on div "+ · 4 · a · b 2 + · 10 · a 2 · b · c + · b 2 · 4 · a + · 10 · a 2 · b · c + · 4…" at bounding box center [491, 140] width 588 height 128
drag, startPoint x: 543, startPoint y: 153, endPoint x: 344, endPoint y: 142, distance: 198.5
click at [344, 142] on div "+ · 4 · a · b 2 + · 10 · a 2 · b · c + · b 2 · 4 · a + · 10 · a 2 · b · c + · 4…" at bounding box center [490, 140] width 306 height 63
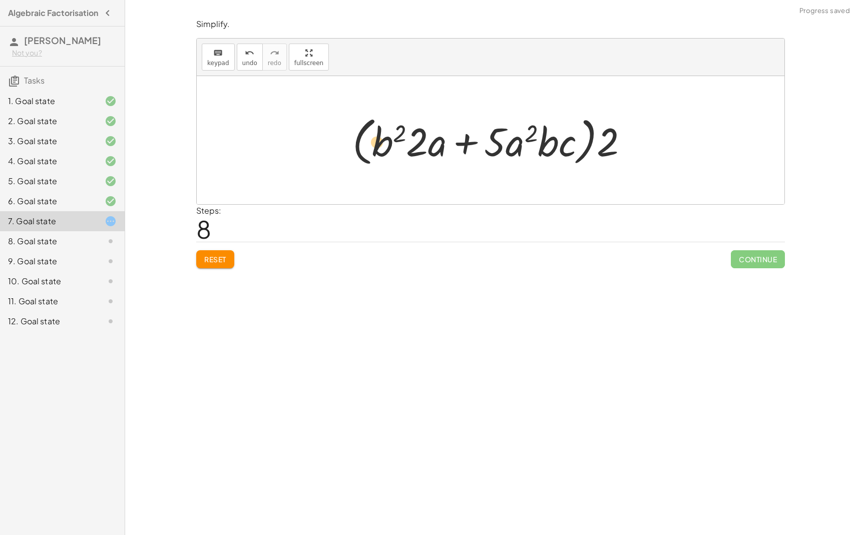
drag, startPoint x: 391, startPoint y: 142, endPoint x: 319, endPoint y: 143, distance: 72.1
click at [319, 142] on div "+ · 4 · a · b 2 + · 10 · a 2 · b · c + · b 2 · 4 · a + · 10 · a 2 · b · c + · 4…" at bounding box center [491, 140] width 588 height 128
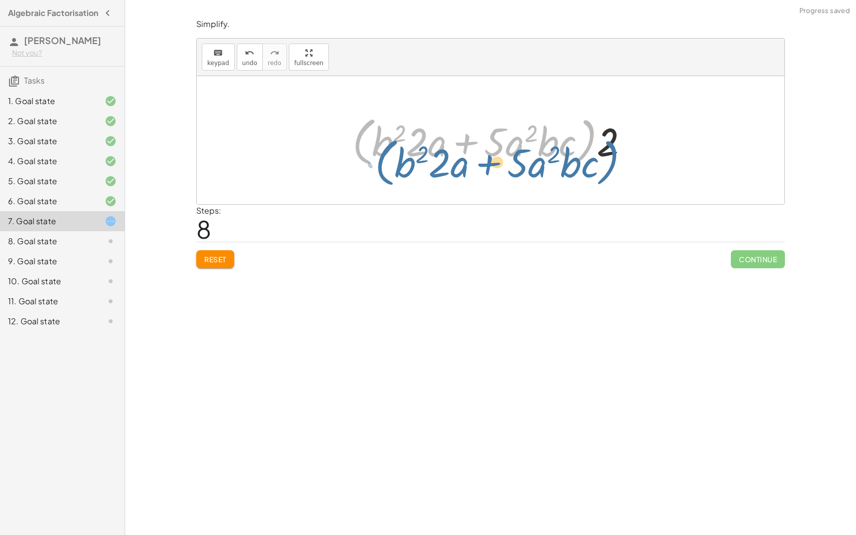
drag, startPoint x: 368, startPoint y: 142, endPoint x: 179, endPoint y: 128, distance: 190.2
click at [183, 135] on div "Look for where there would be a common factor and drag the terms together. The …" at bounding box center [490, 267] width 731 height 535
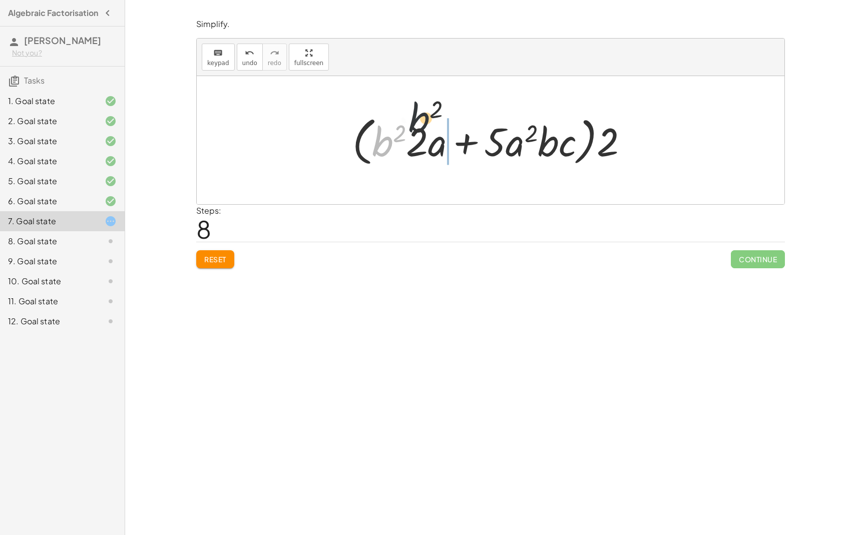
drag, startPoint x: 379, startPoint y: 148, endPoint x: 446, endPoint y: 146, distance: 66.6
click at [446, 145] on div at bounding box center [494, 141] width 294 height 58
drag, startPoint x: 383, startPoint y: 143, endPoint x: 331, endPoint y: 142, distance: 52.1
drag, startPoint x: 408, startPoint y: 150, endPoint x: 281, endPoint y: 152, distance: 127.2
click at [282, 151] on div "+ · 4 · a · b 2 + · 10 · a 2 · b · c + · b 2 · 4 · a + · 10 · a 2 · b · c + · 4…" at bounding box center [491, 140] width 588 height 128
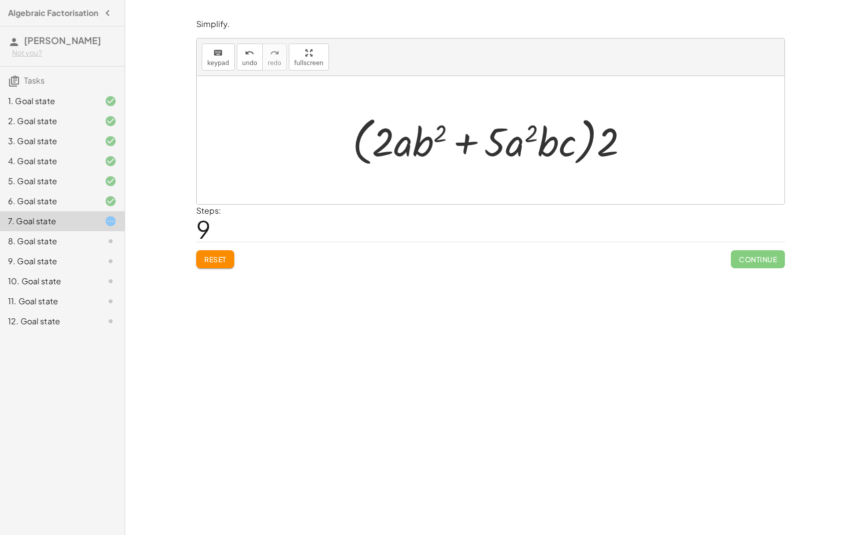
click at [591, 142] on div at bounding box center [494, 141] width 294 height 58
drag, startPoint x: 609, startPoint y: 143, endPoint x: 493, endPoint y: 147, distance: 116.7
click at [491, 147] on div at bounding box center [494, 141] width 294 height 58
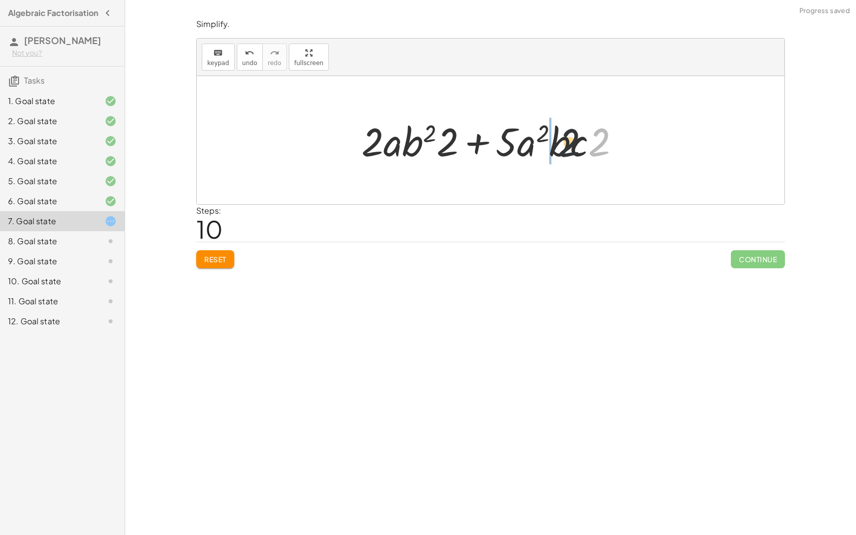
drag, startPoint x: 606, startPoint y: 146, endPoint x: 524, endPoint y: 149, distance: 81.6
click at [524, 146] on div at bounding box center [494, 141] width 276 height 52
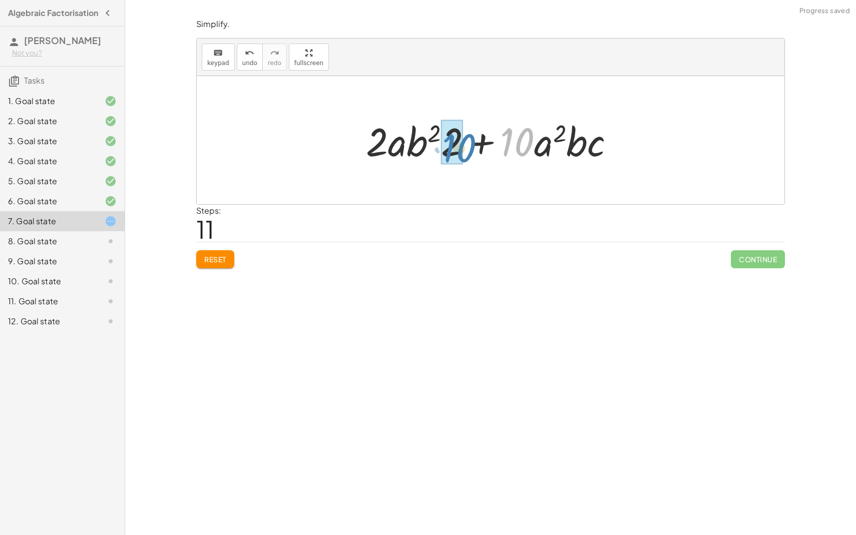
drag, startPoint x: 521, startPoint y: 147, endPoint x: 451, endPoint y: 153, distance: 69.8
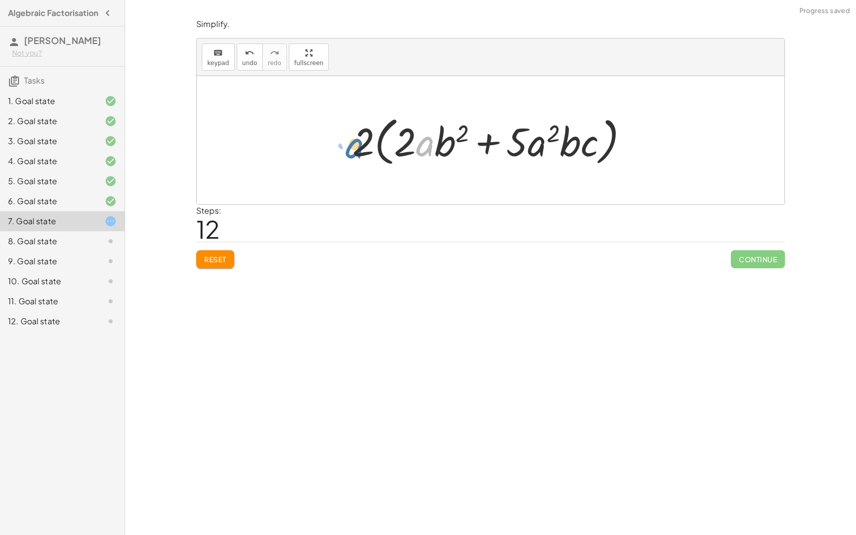
drag, startPoint x: 428, startPoint y: 144, endPoint x: 382, endPoint y: 139, distance: 46.8
click at [382, 139] on div at bounding box center [494, 141] width 294 height 58
drag, startPoint x: 397, startPoint y: 149, endPoint x: 367, endPoint y: 148, distance: 30.0
click at [367, 148] on div at bounding box center [494, 141] width 294 height 58
drag, startPoint x: 423, startPoint y: 149, endPoint x: 391, endPoint y: 149, distance: 32.5
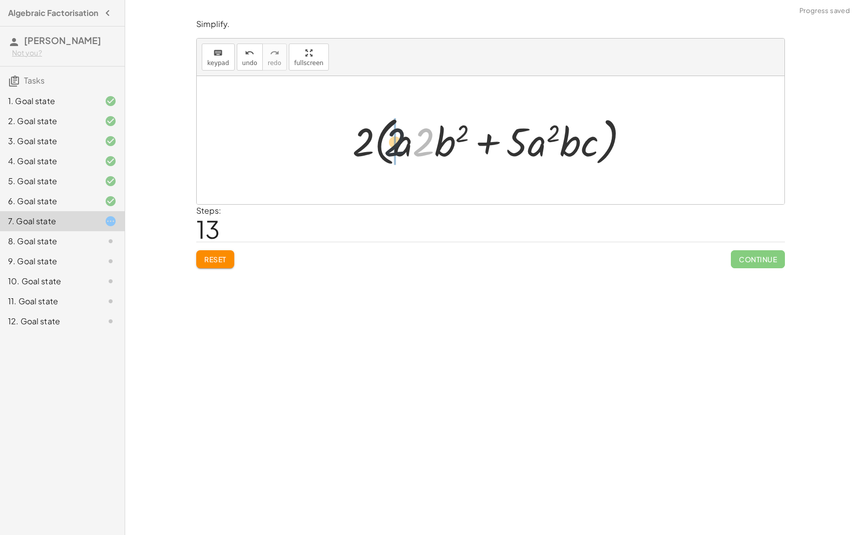
click at [391, 149] on div at bounding box center [494, 141] width 294 height 58
